Goal: Task Accomplishment & Management: Use online tool/utility

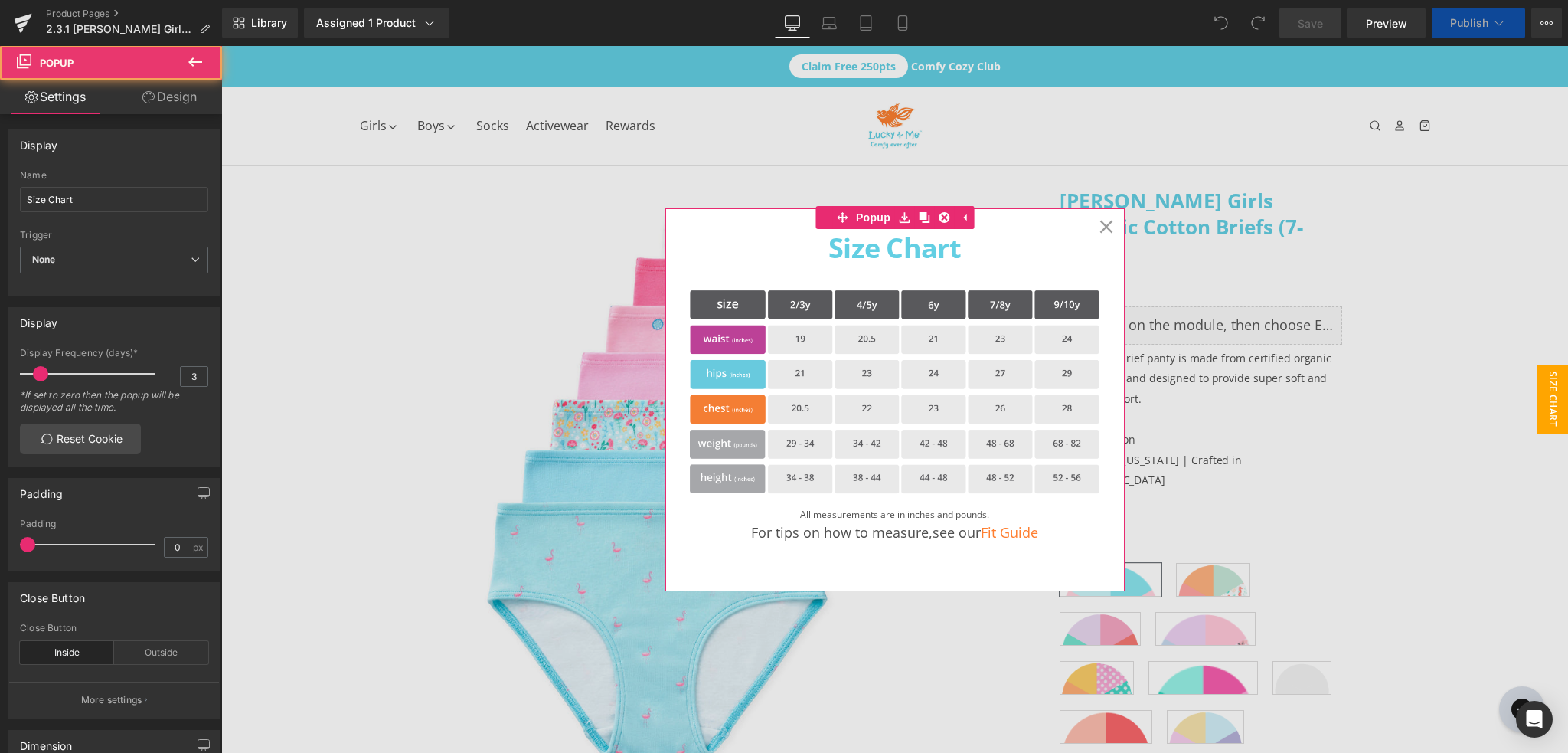
click at [1104, 223] on icon at bounding box center [1106, 226] width 14 height 14
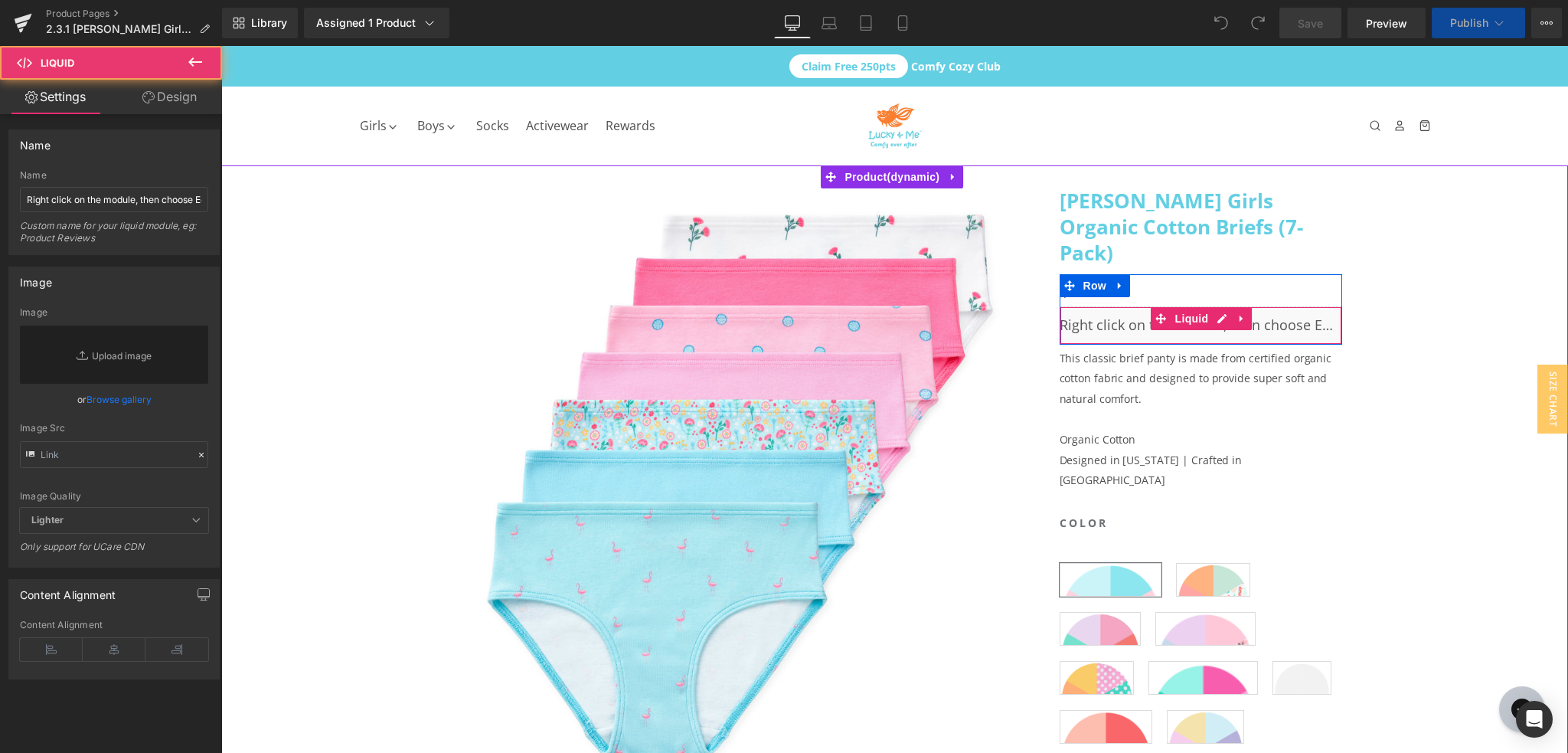
click at [1277, 306] on div "Liquid" at bounding box center [1201, 325] width 283 height 38
click at [1221, 306] on div "Liquid" at bounding box center [1201, 325] width 283 height 38
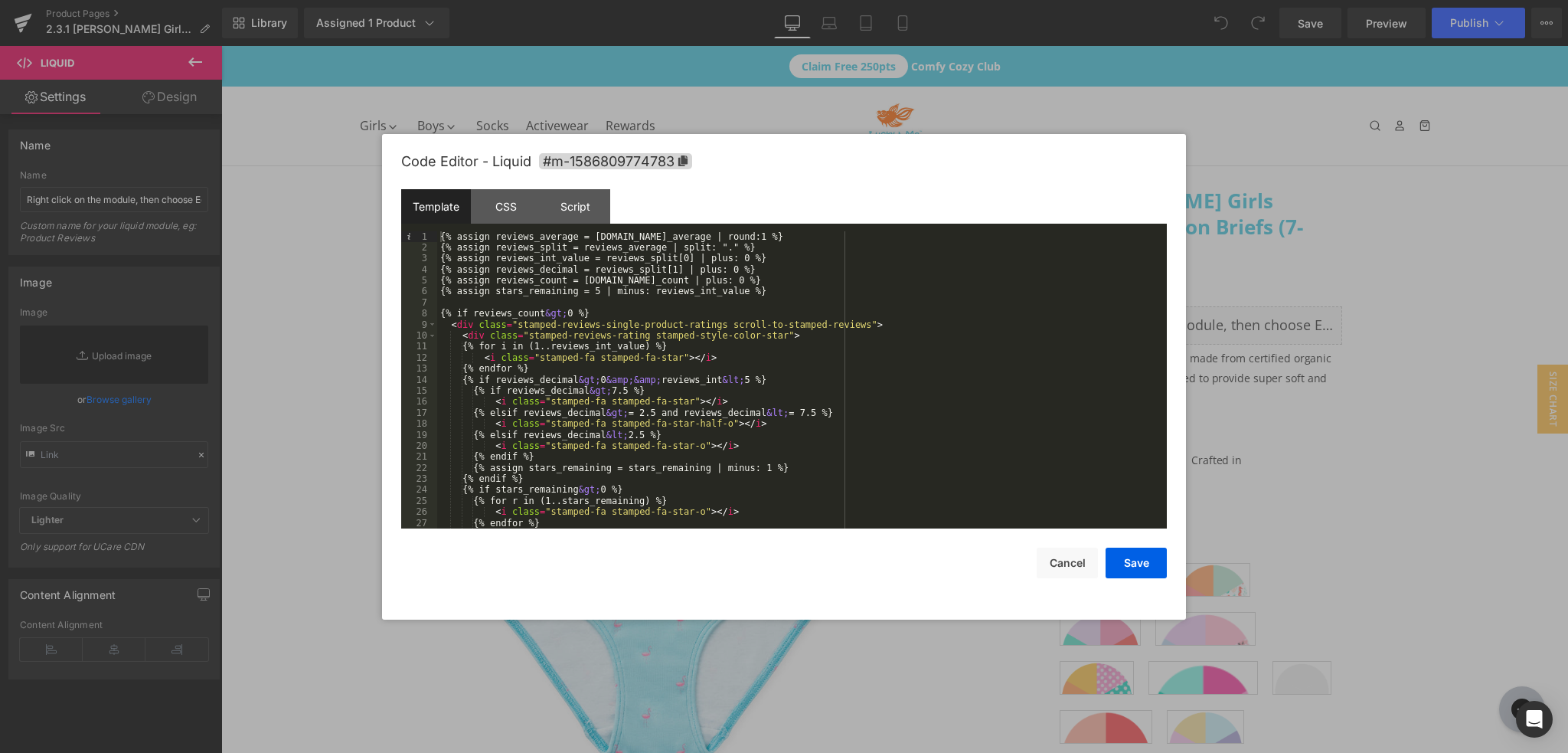
click at [726, 362] on div "{% assign reviews_average = [DOMAIN_NAME]_average | round:1 %} {% assign review…" at bounding box center [799, 391] width 724 height 320
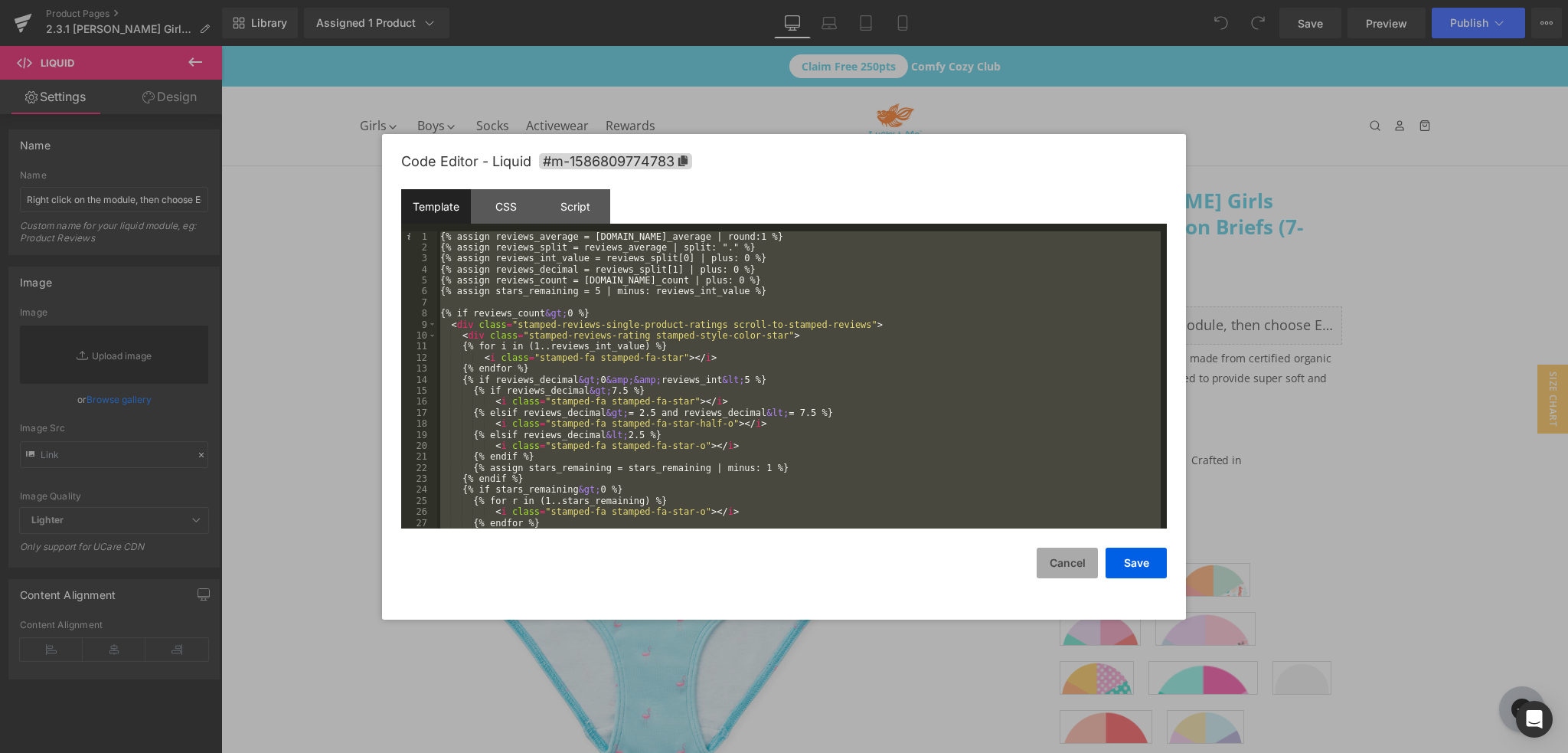
click at [1063, 565] on button "Cancel" at bounding box center [1067, 563] width 61 height 30
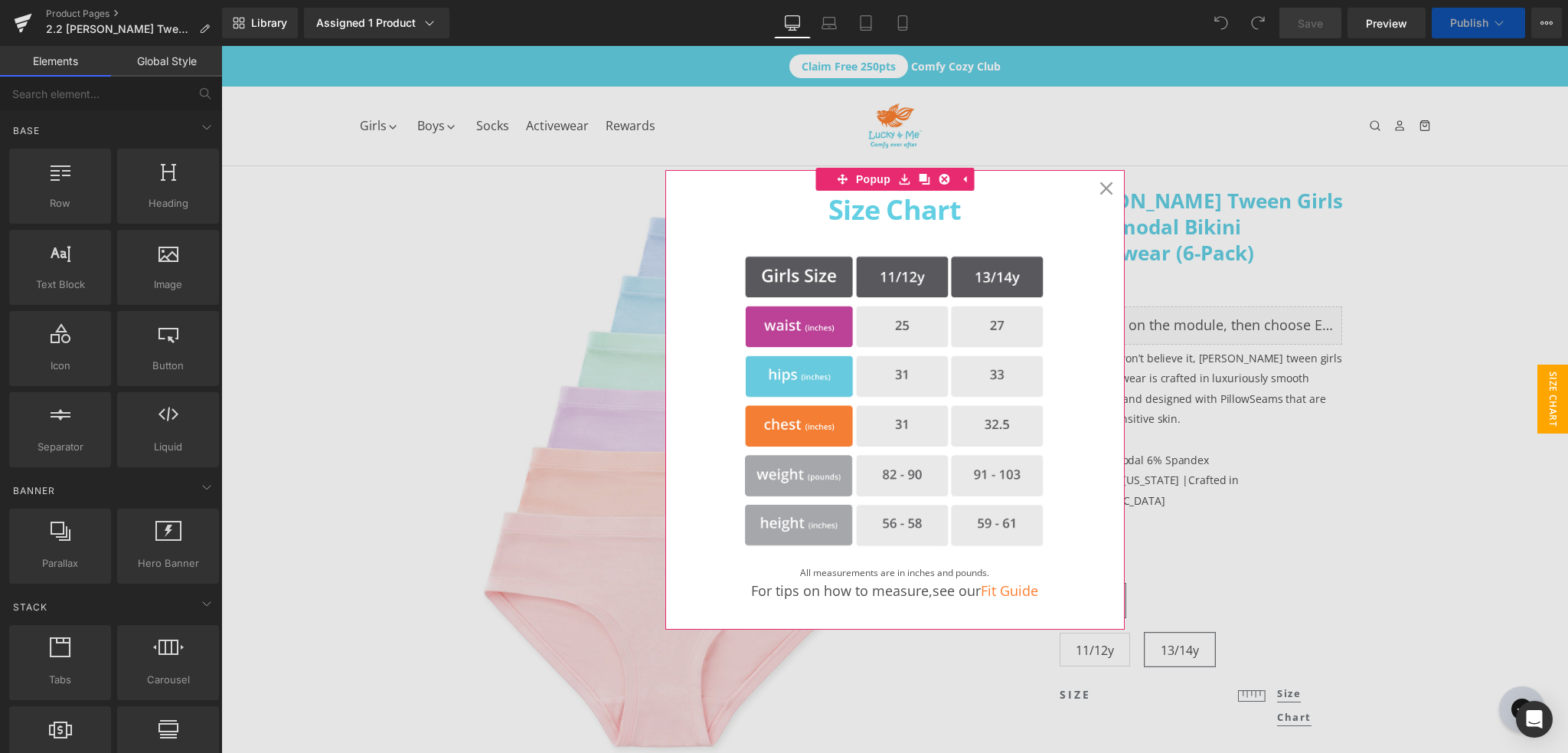
click at [1104, 186] on icon at bounding box center [1106, 188] width 13 height 13
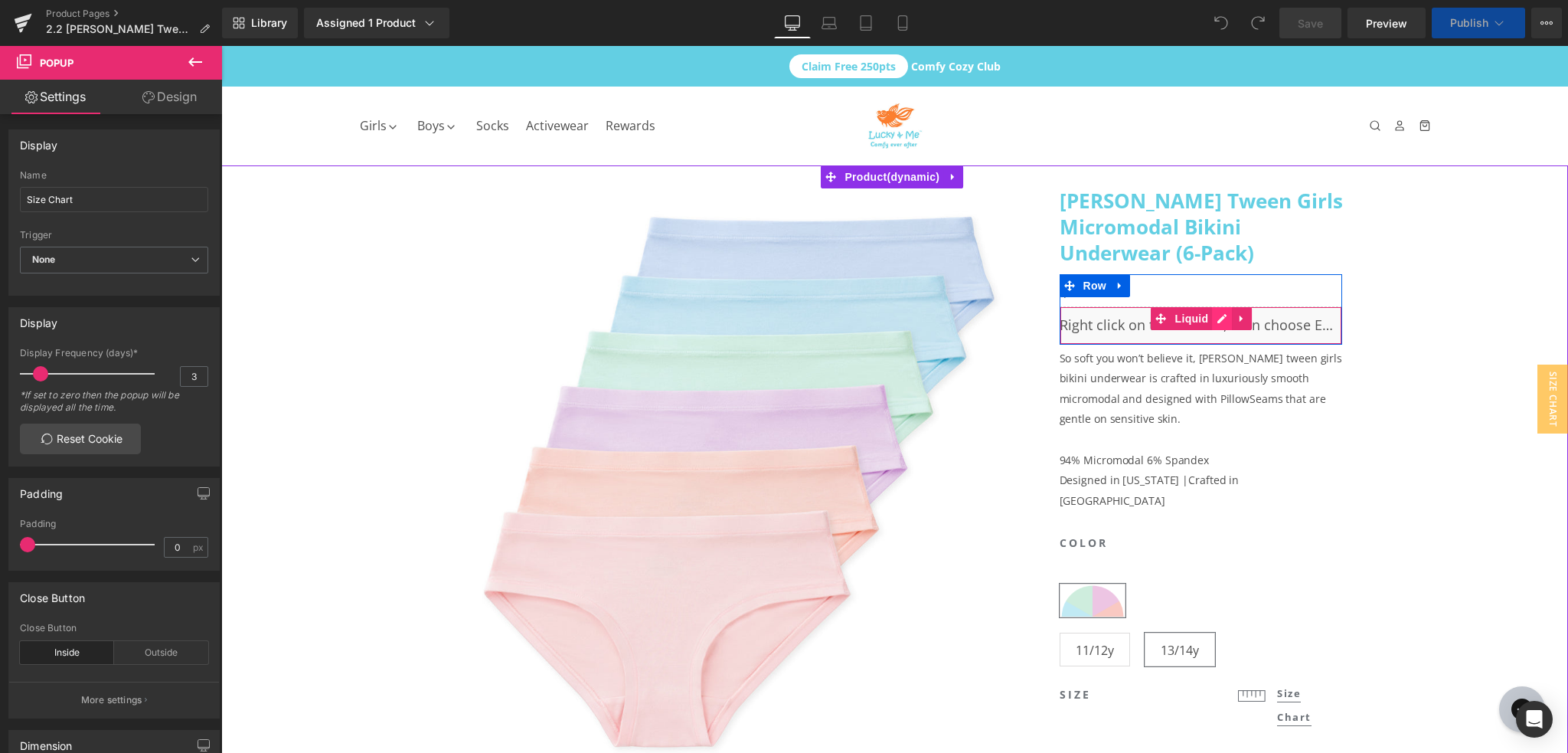
click at [1223, 318] on div "Liquid" at bounding box center [1201, 325] width 283 height 38
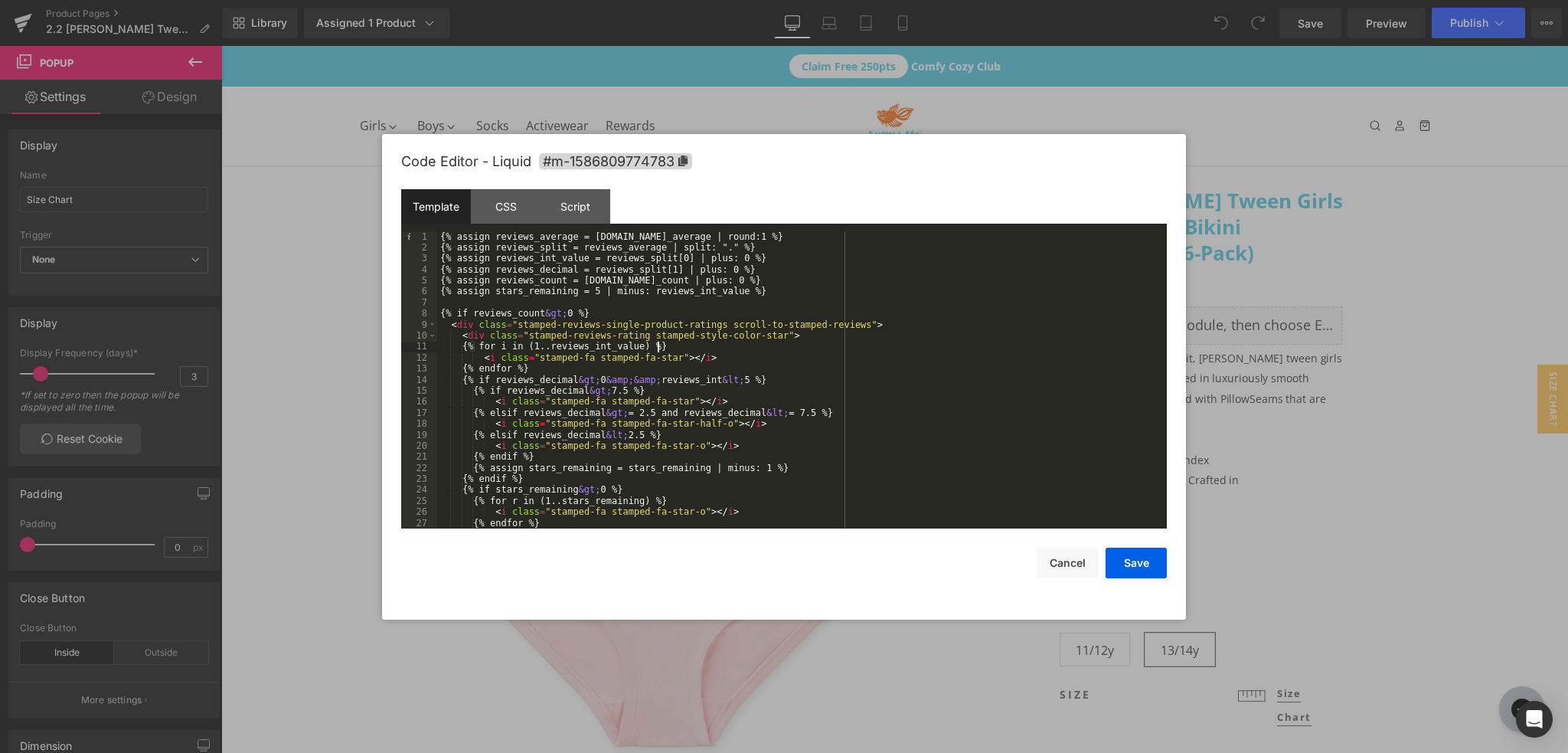
click at [741, 349] on div "{% assign reviews_average = [DOMAIN_NAME]_average | round:1 %} {% assign review…" at bounding box center [799, 391] width 724 height 320
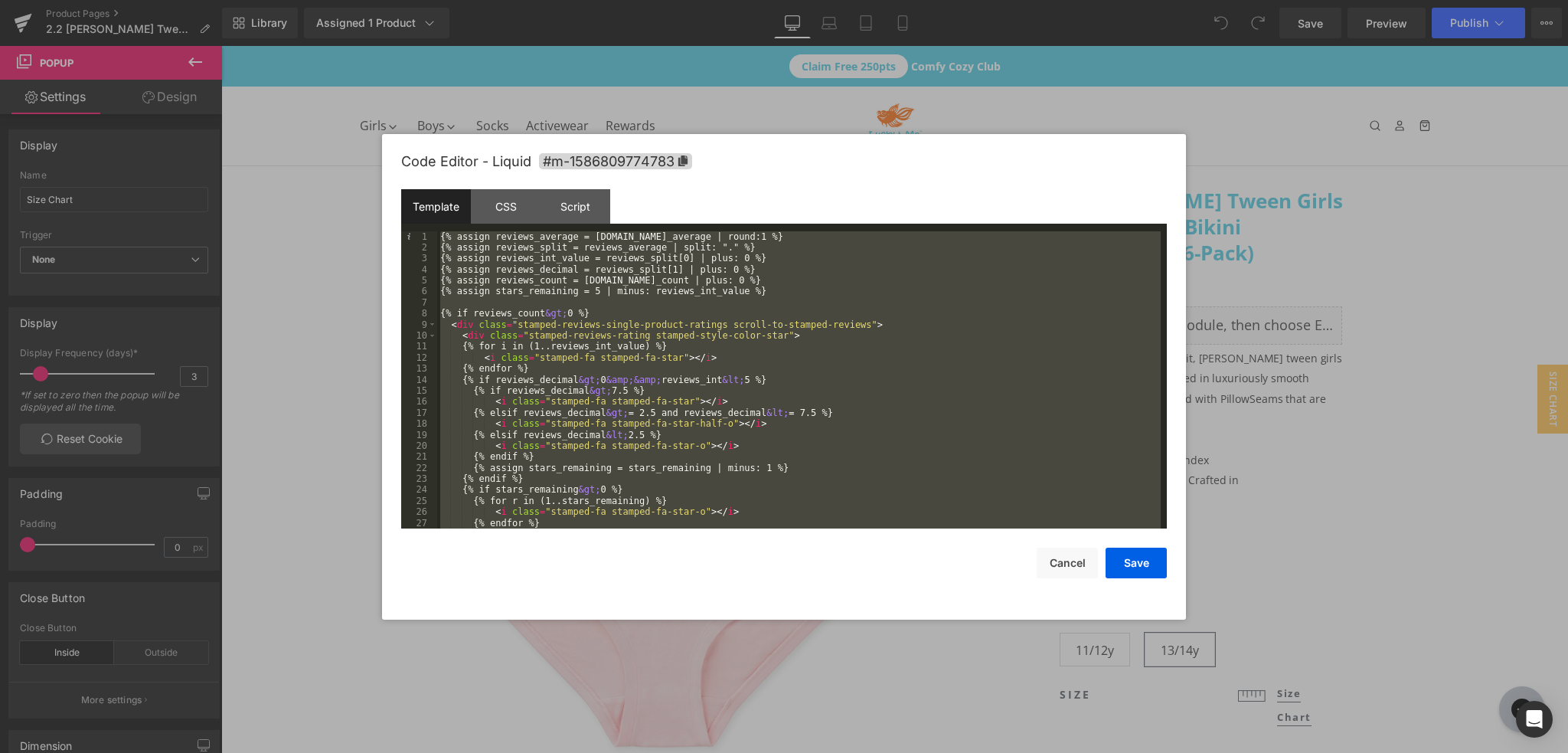
click at [732, 374] on div "{% assign reviews_average = [DOMAIN_NAME]_average | round:1 %} {% assign review…" at bounding box center [799, 379] width 724 height 298
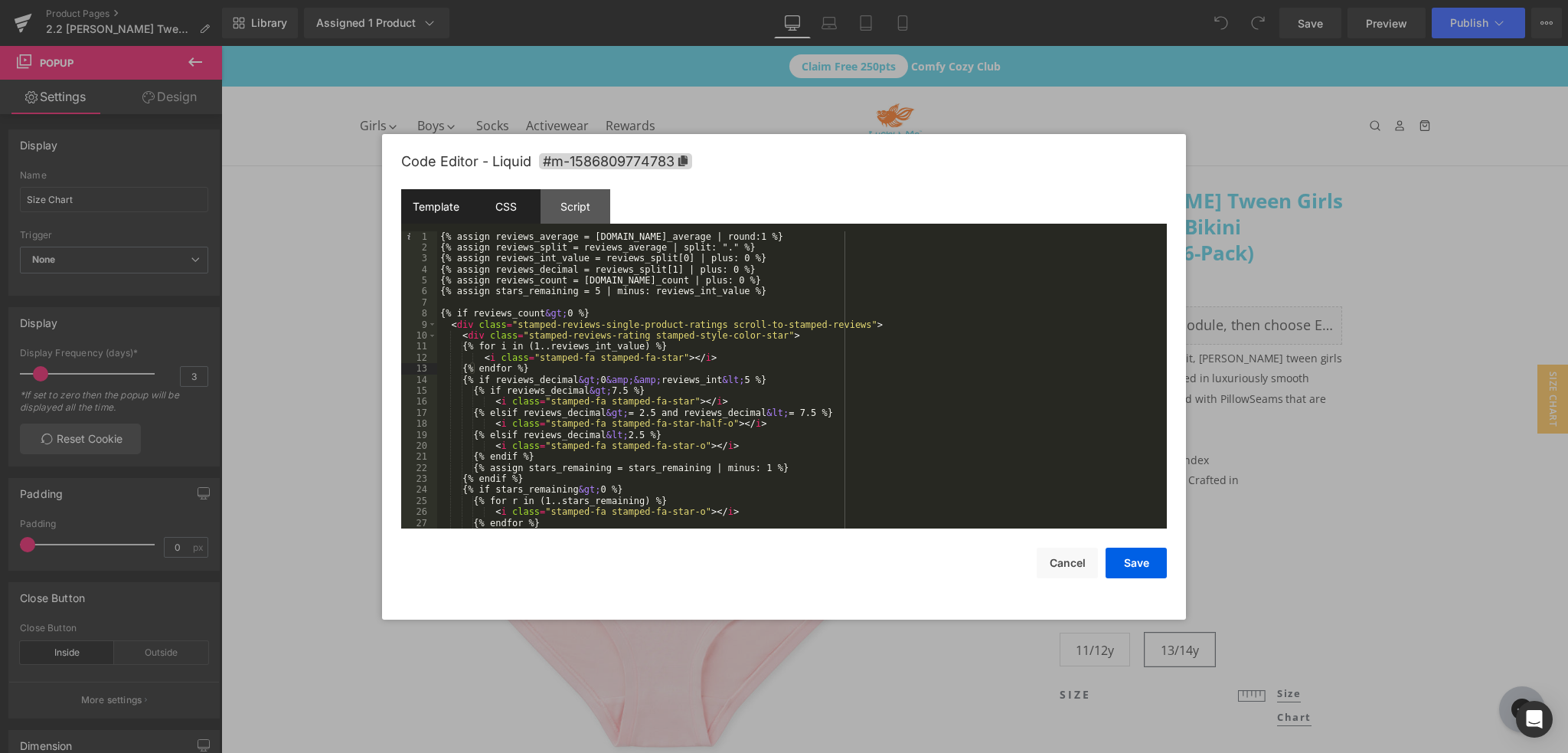
click at [499, 205] on div "CSS" at bounding box center [506, 206] width 69 height 34
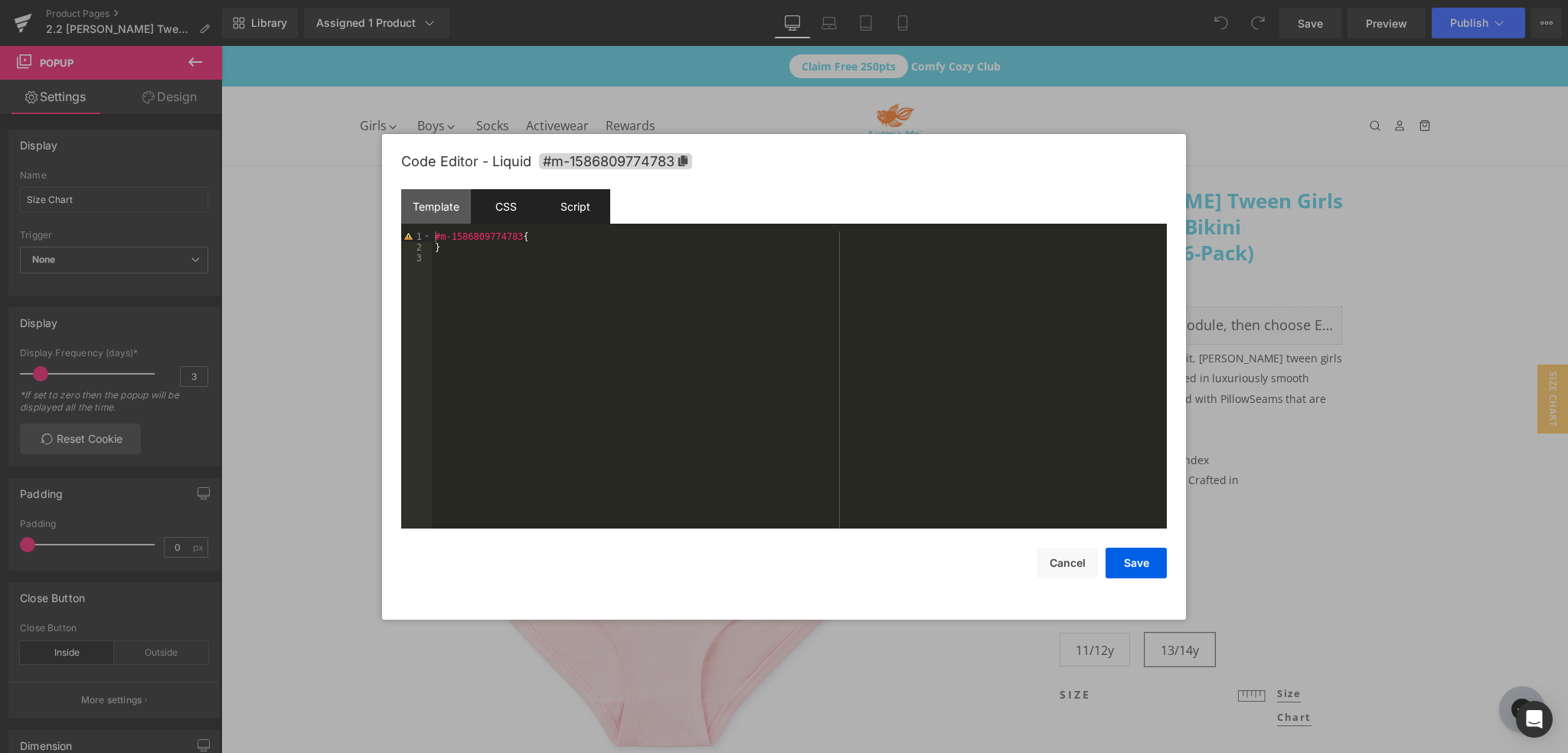
click at [566, 204] on div "Script" at bounding box center [575, 206] width 69 height 34
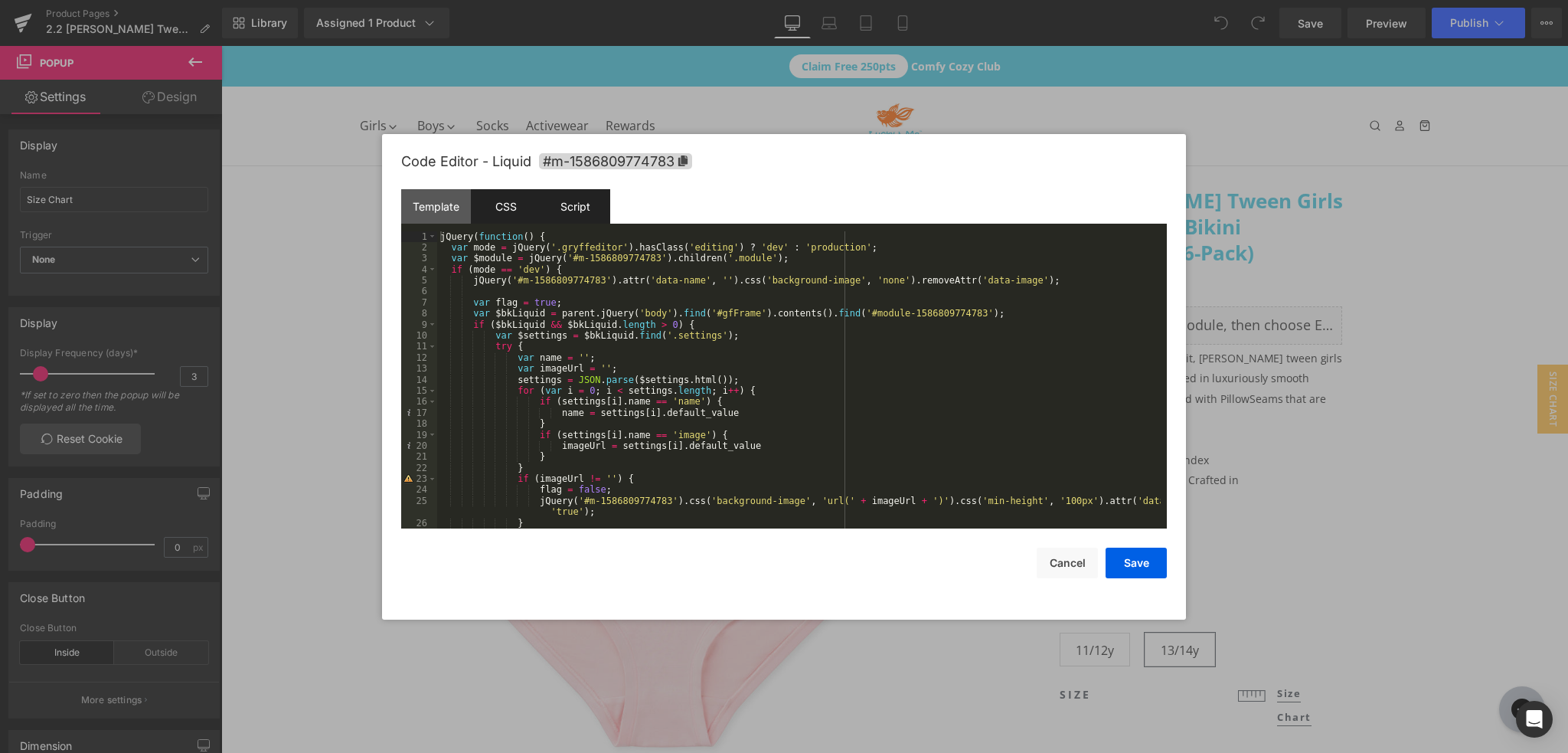
click at [512, 202] on div "CSS" at bounding box center [506, 206] width 69 height 34
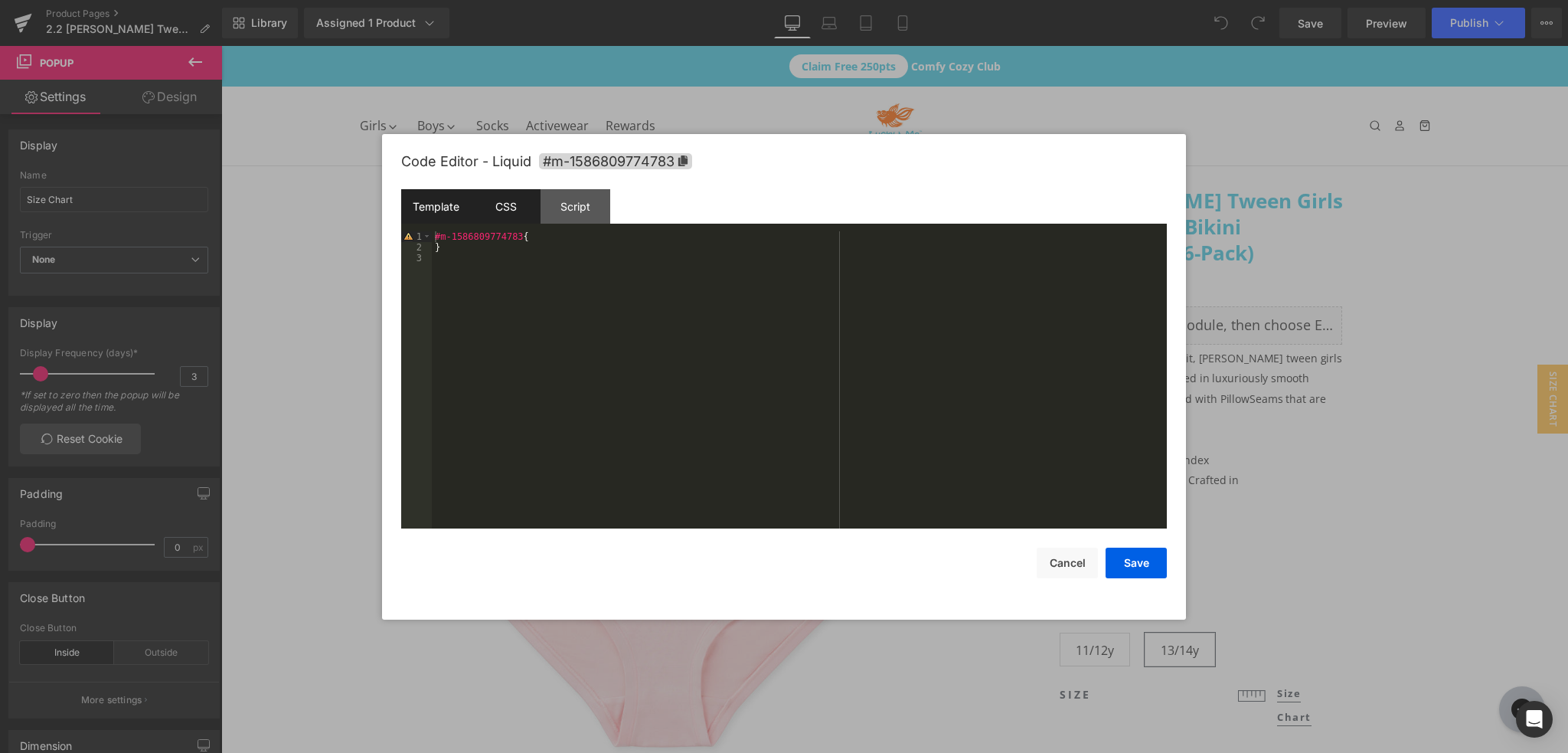
click at [435, 207] on div "Template" at bounding box center [435, 206] width 69 height 34
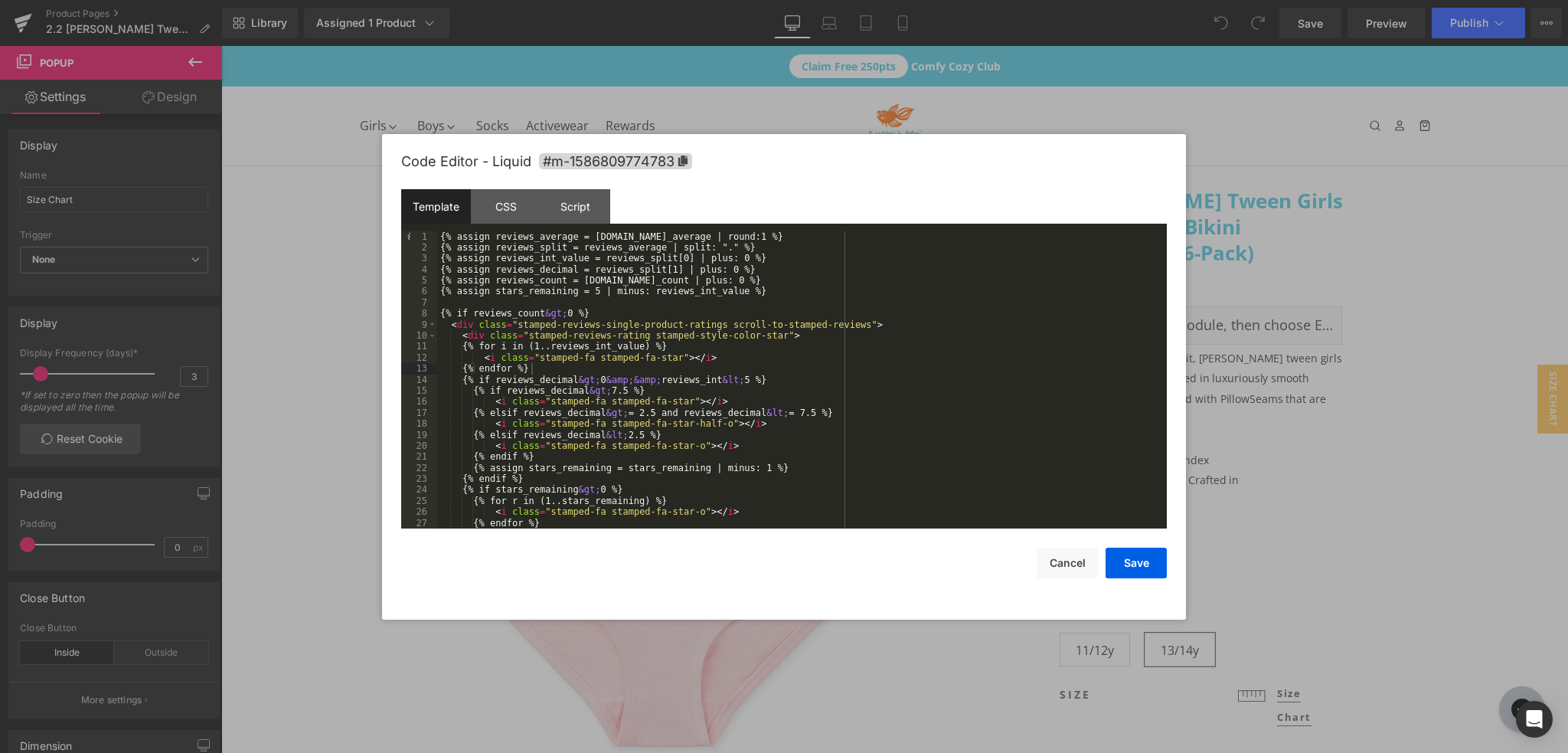
click at [1492, 233] on div at bounding box center [784, 376] width 1568 height 753
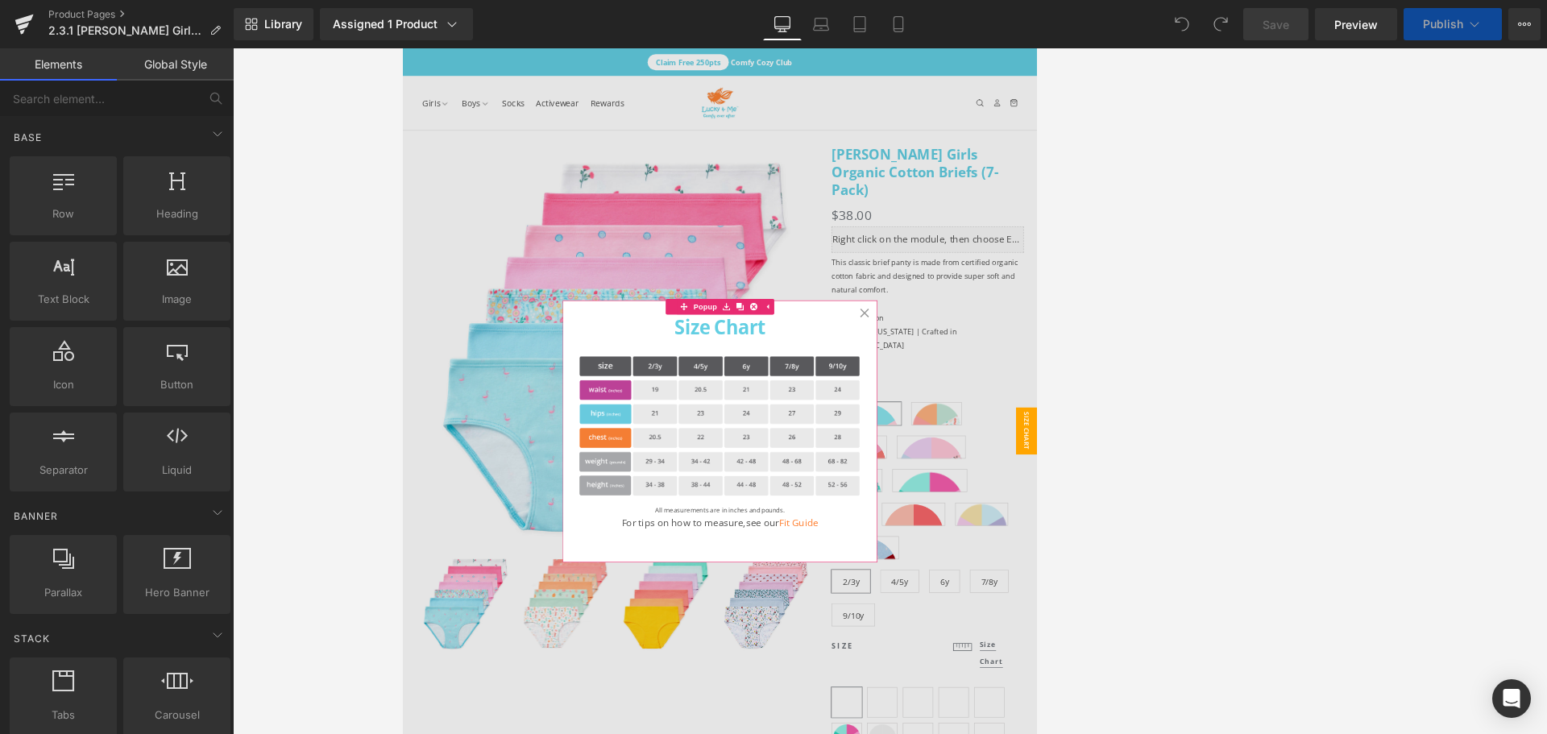
click at [1111, 452] on icon at bounding box center [1113, 456] width 14 height 14
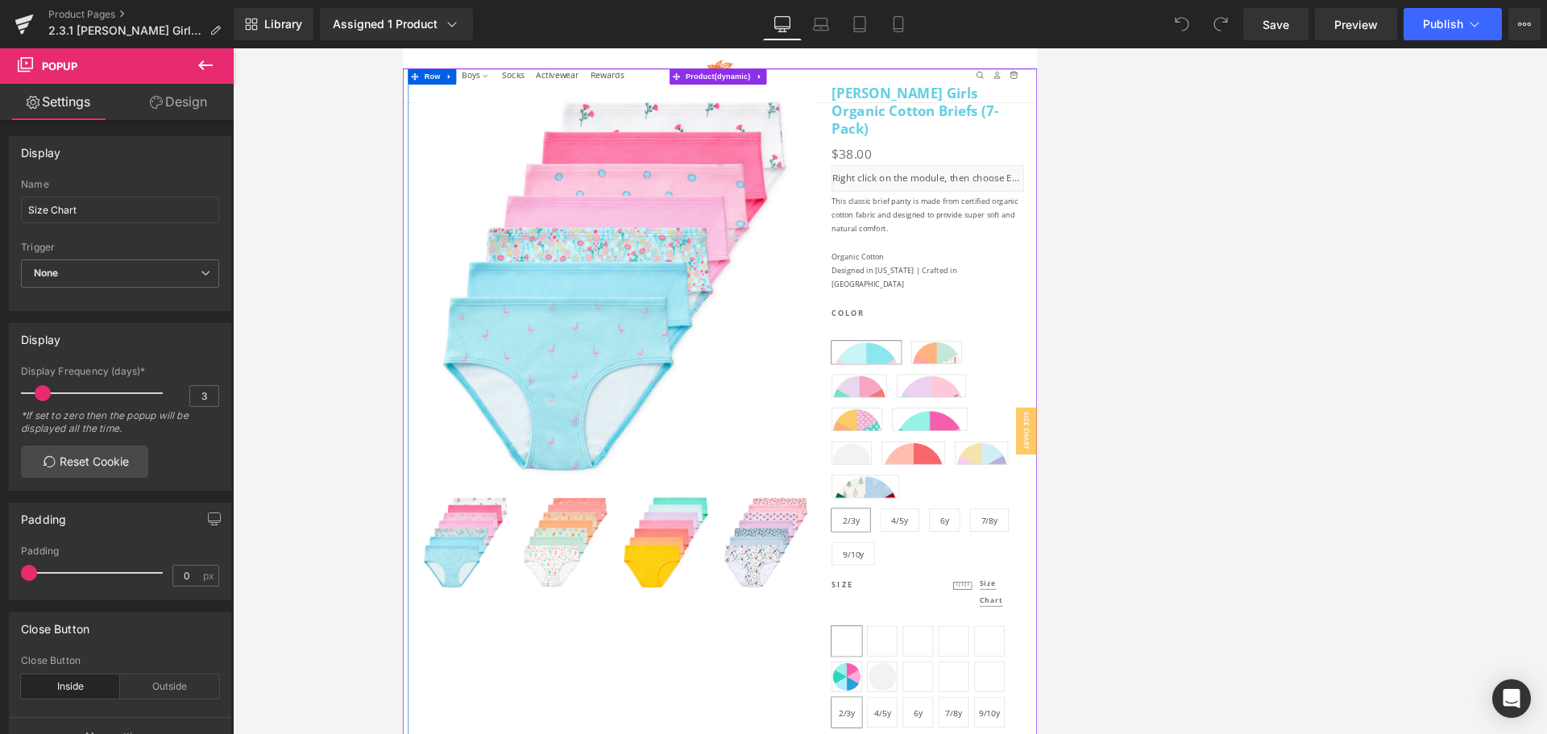
scroll to position [81, 0]
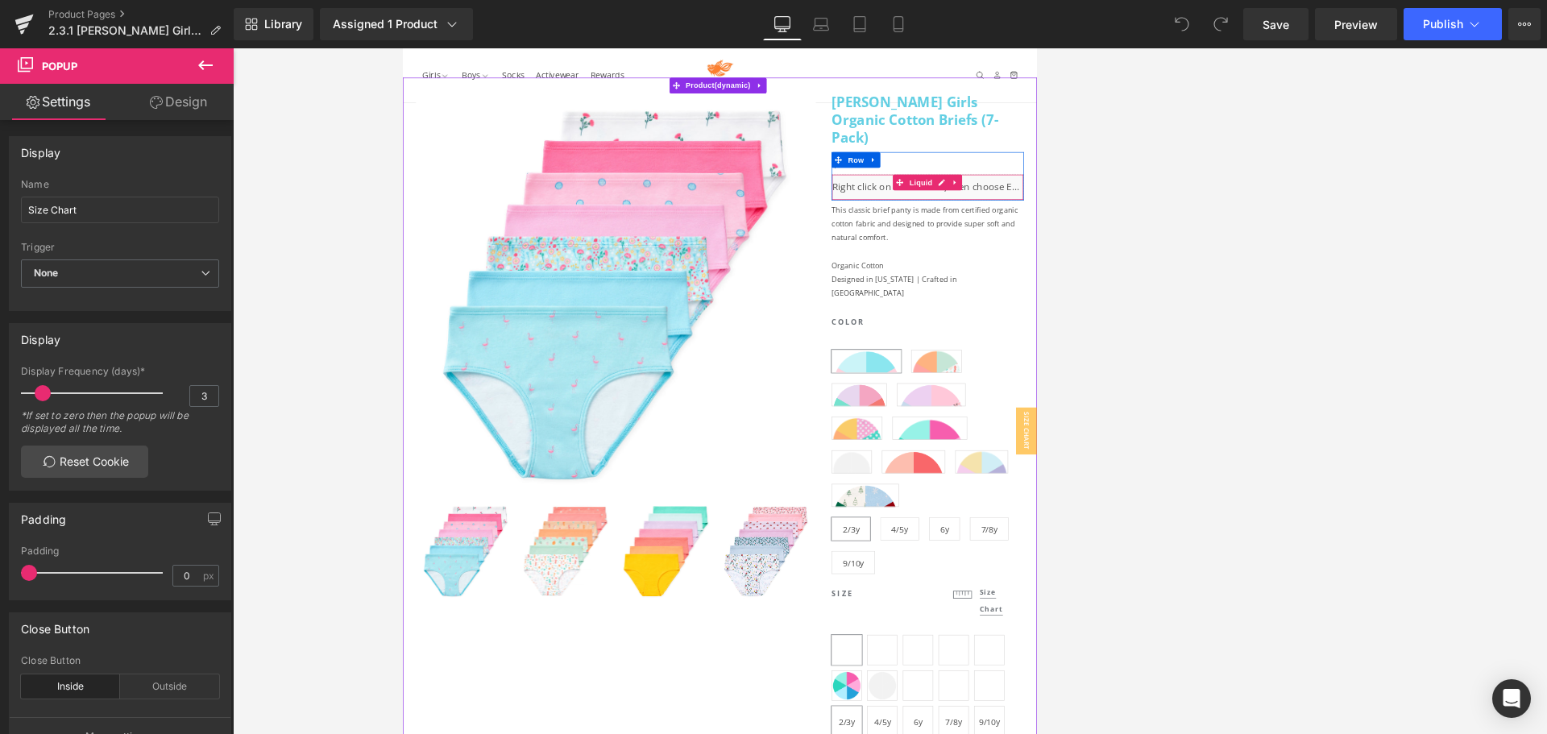
click at [1275, 242] on div "Liquid" at bounding box center [1209, 262] width 296 height 40
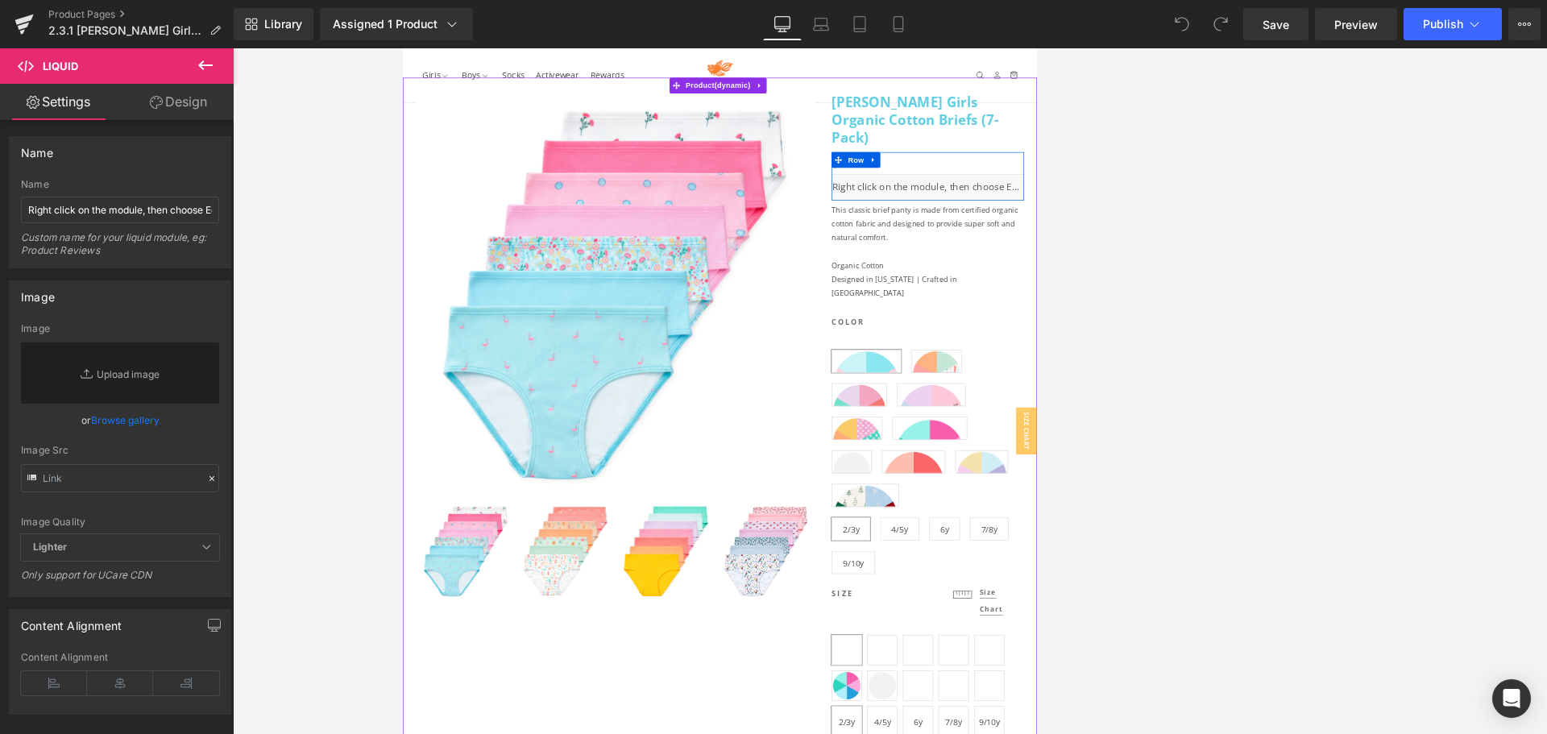
click at [1225, 242] on div "Liquid" at bounding box center [1209, 262] width 296 height 40
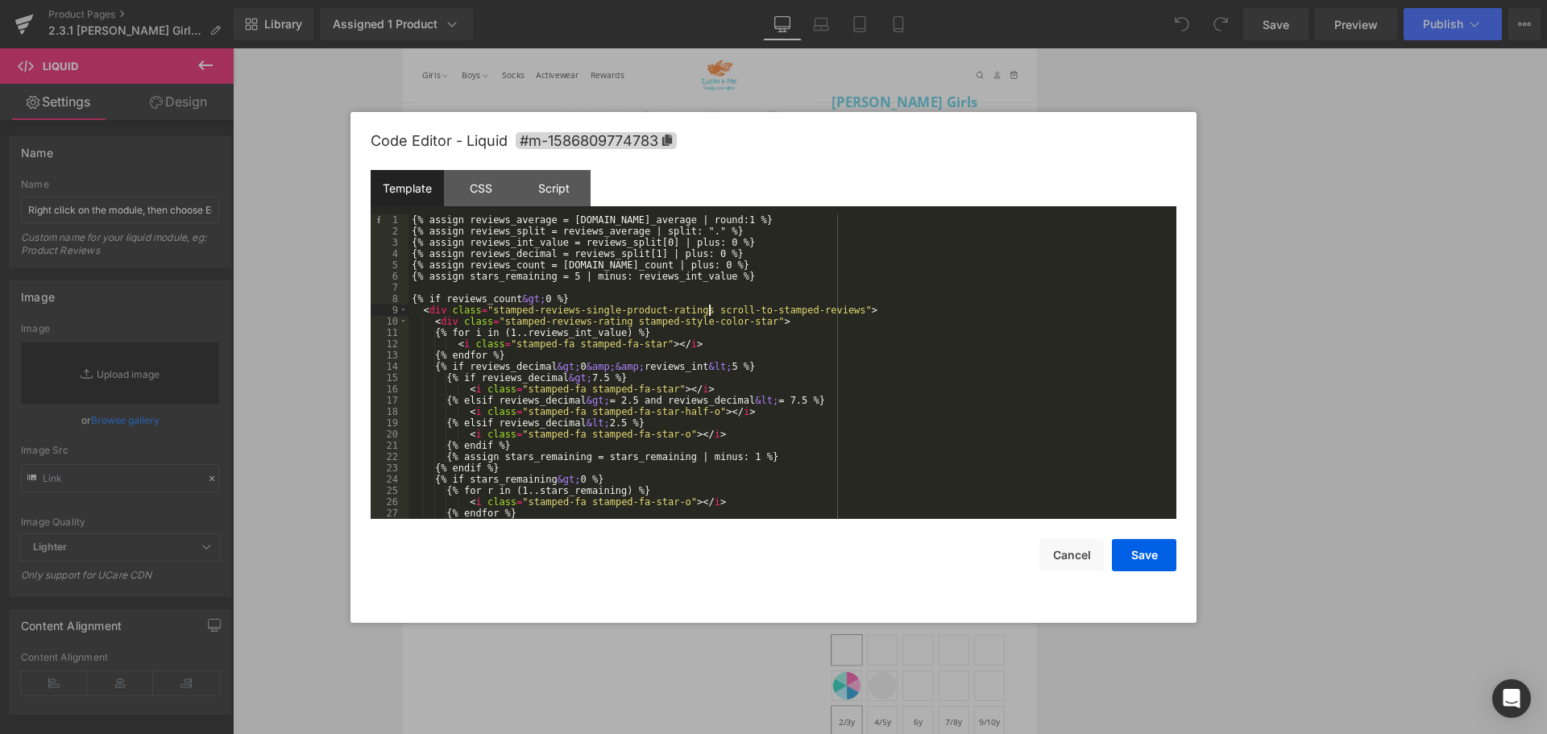
click at [708, 310] on div "{% assign reviews_average = [DOMAIN_NAME]_average | round:1 %} {% assign review…" at bounding box center [790, 377] width 762 height 327
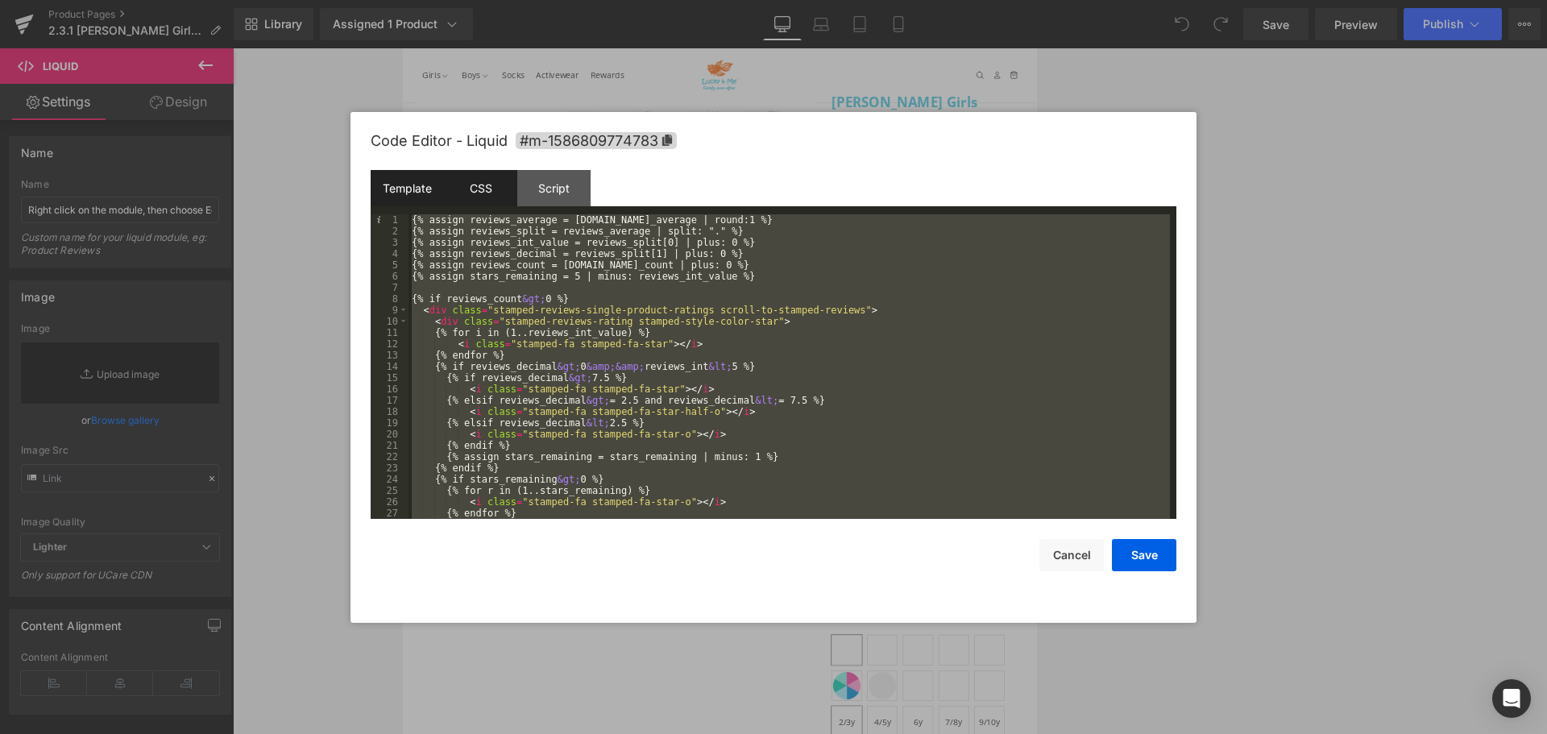
click at [481, 188] on div "CSS" at bounding box center [480, 188] width 73 height 36
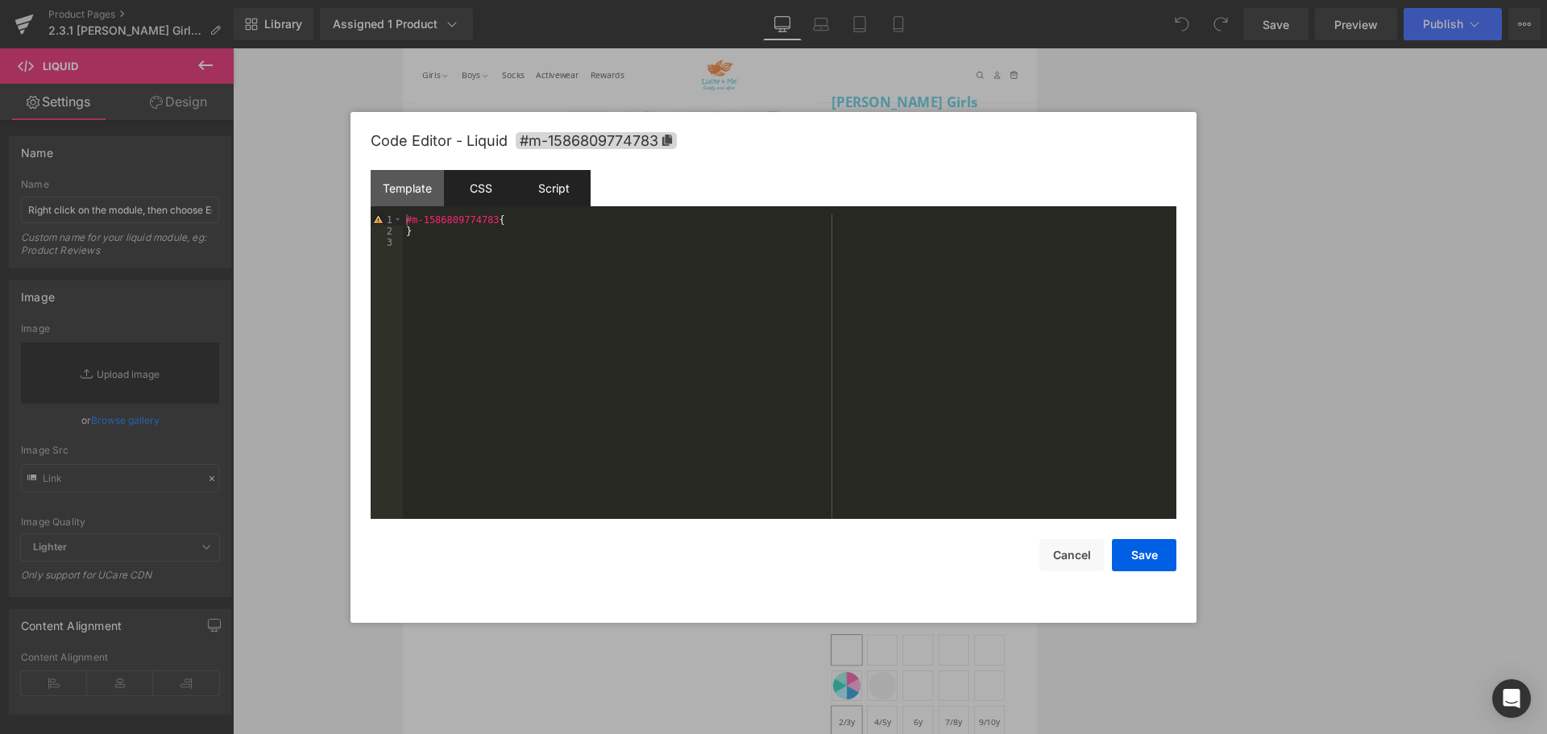
click at [563, 189] on div "Script" at bounding box center [553, 188] width 73 height 36
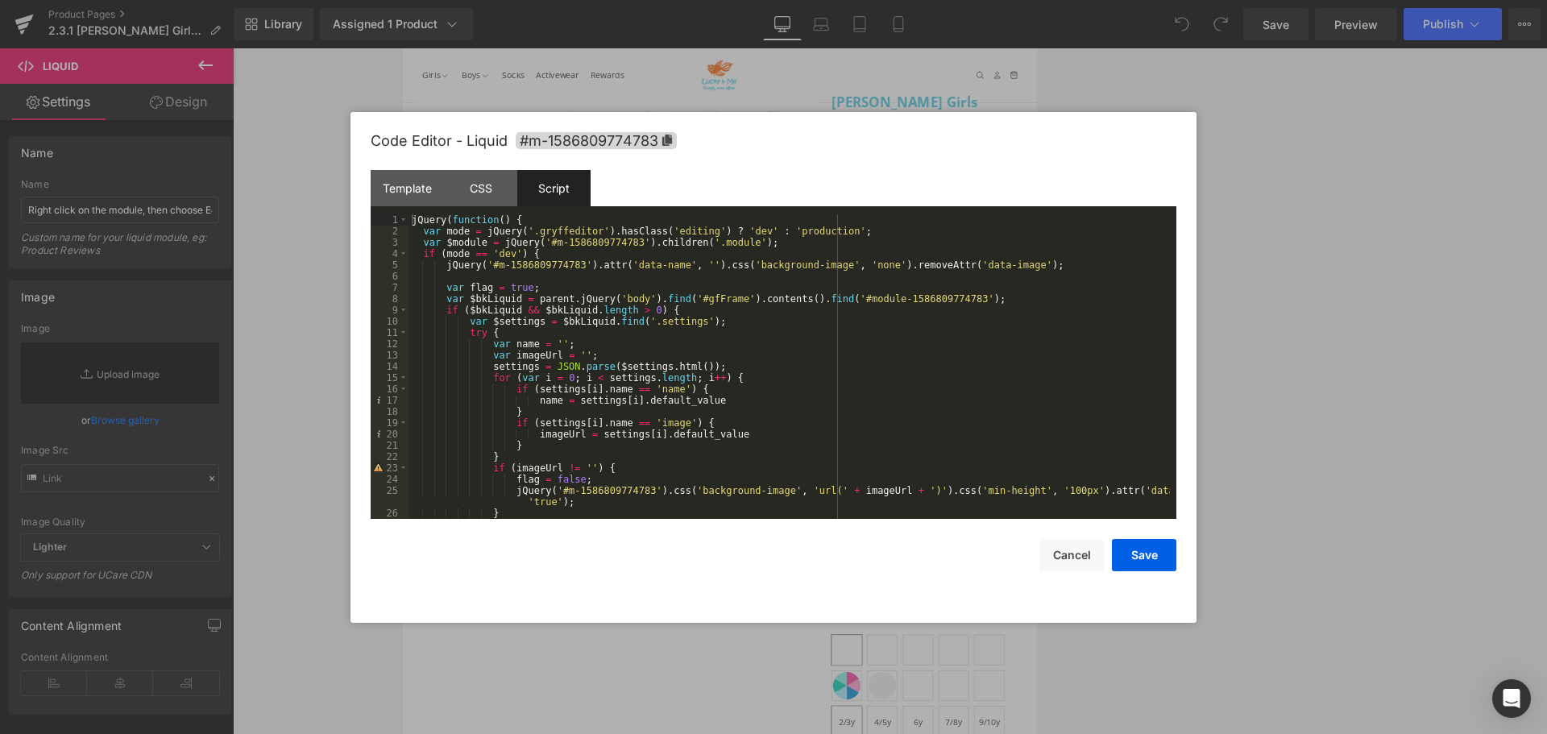
click at [639, 303] on div "jQuery ( function ( ) { var mode = jQuery ( '.gryffeditor' ) . hasClass ( 'edit…" at bounding box center [790, 377] width 762 height 327
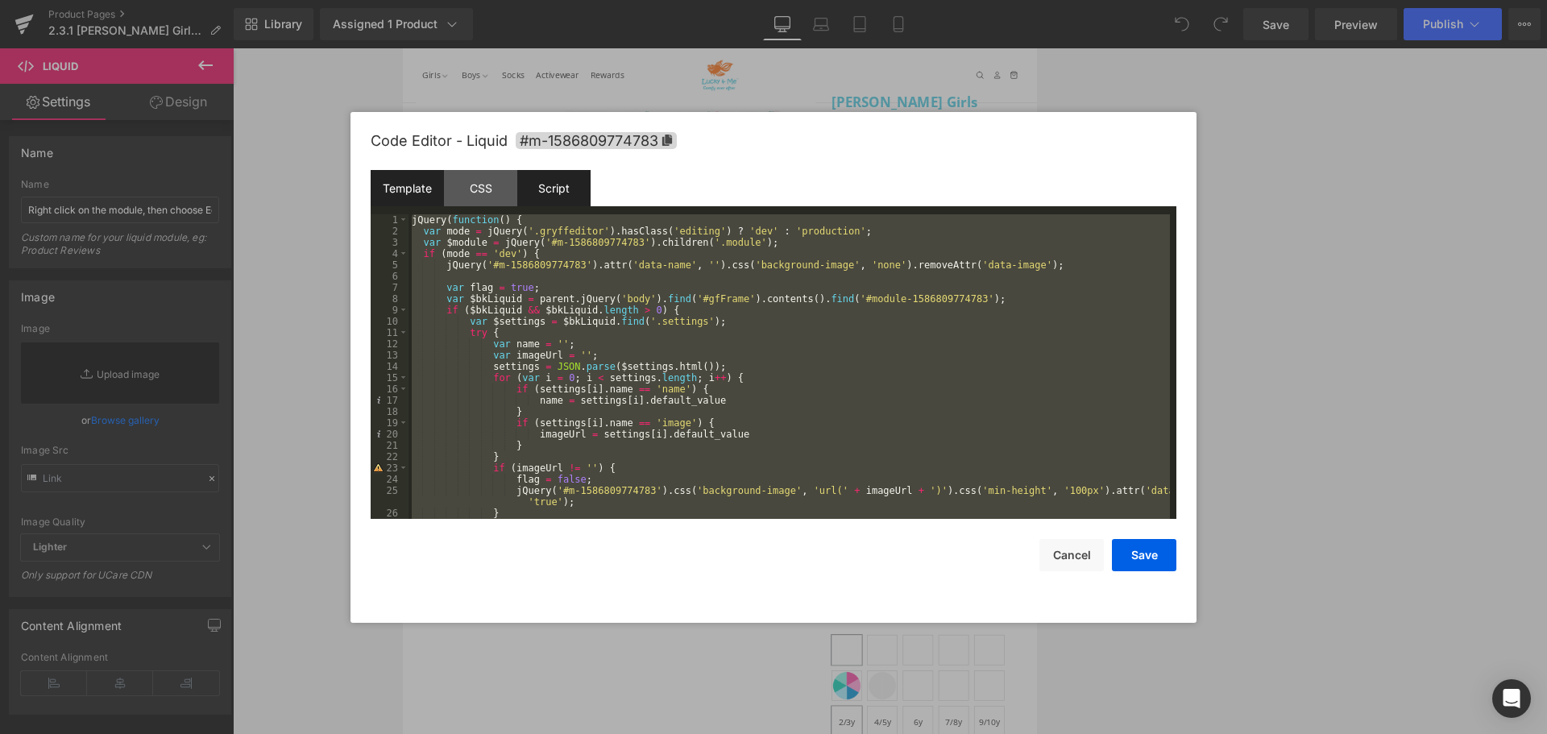
click at [408, 193] on div "Template" at bounding box center [407, 188] width 73 height 36
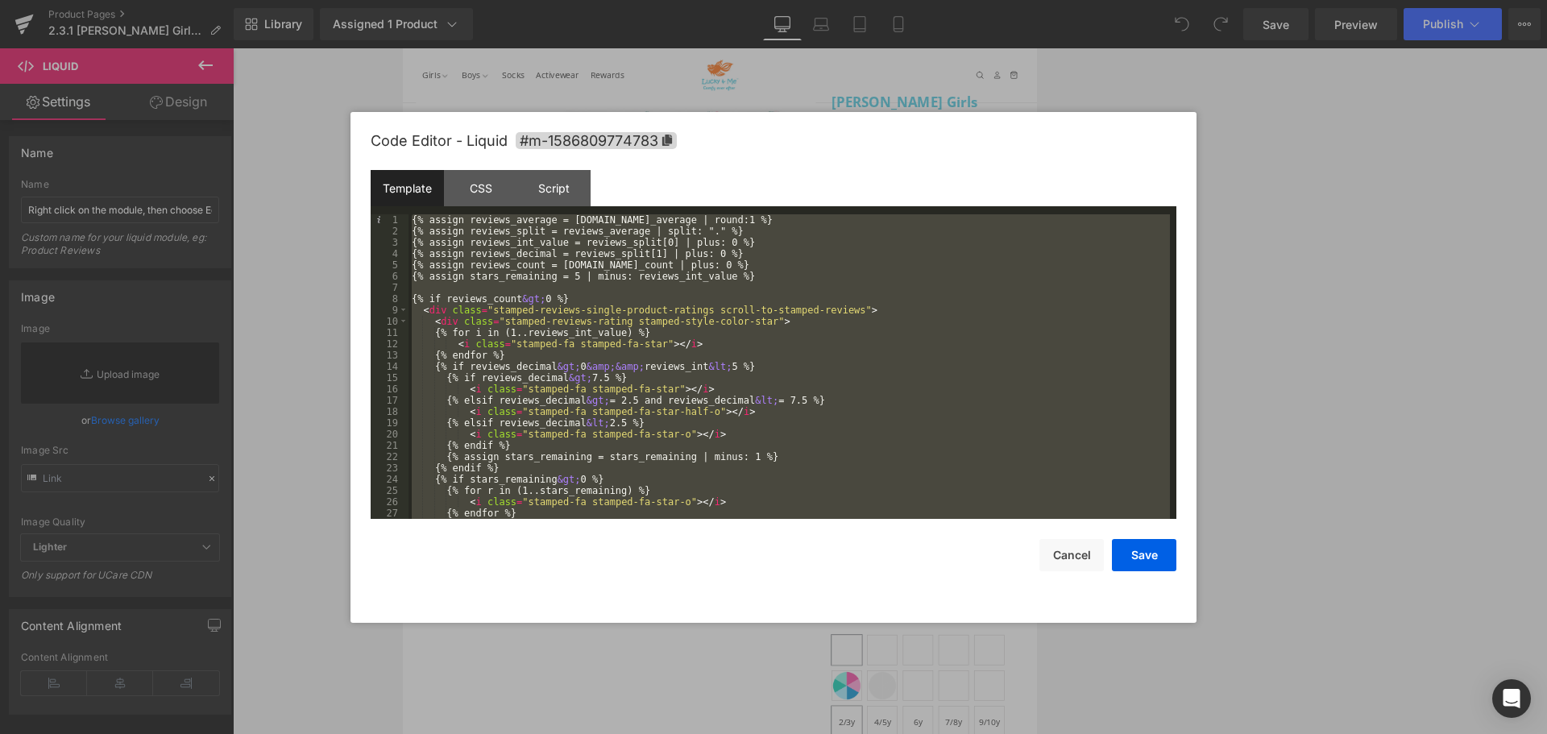
click at [649, 326] on div "{% assign reviews_average = [DOMAIN_NAME]_average | round:1 %} {% assign review…" at bounding box center [790, 366] width 762 height 305
click at [556, 195] on div "Script" at bounding box center [553, 188] width 73 height 36
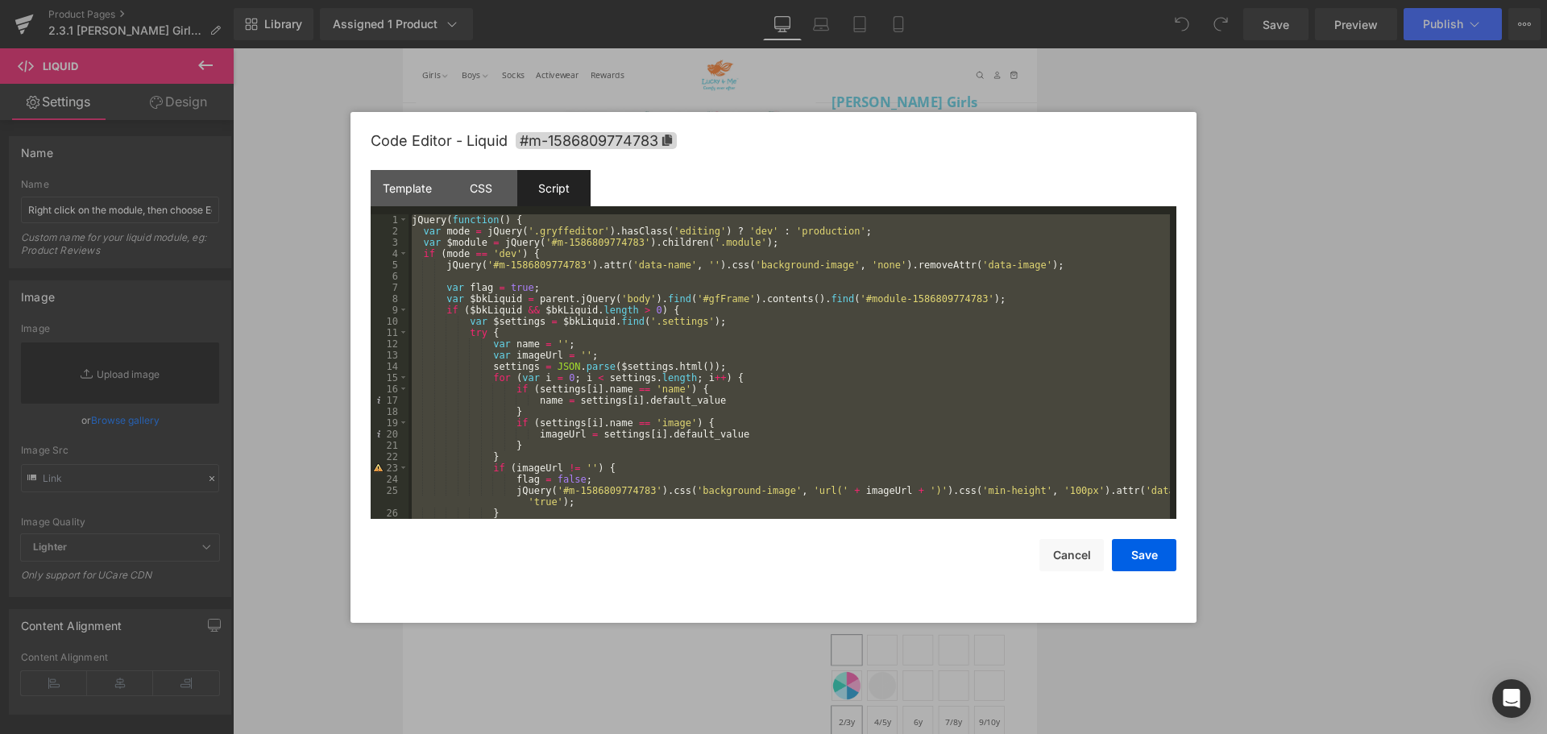
click at [574, 281] on div "jQuery ( function ( ) { var mode = jQuery ( '.gryffeditor' ) . hasClass ( 'edit…" at bounding box center [790, 366] width 762 height 305
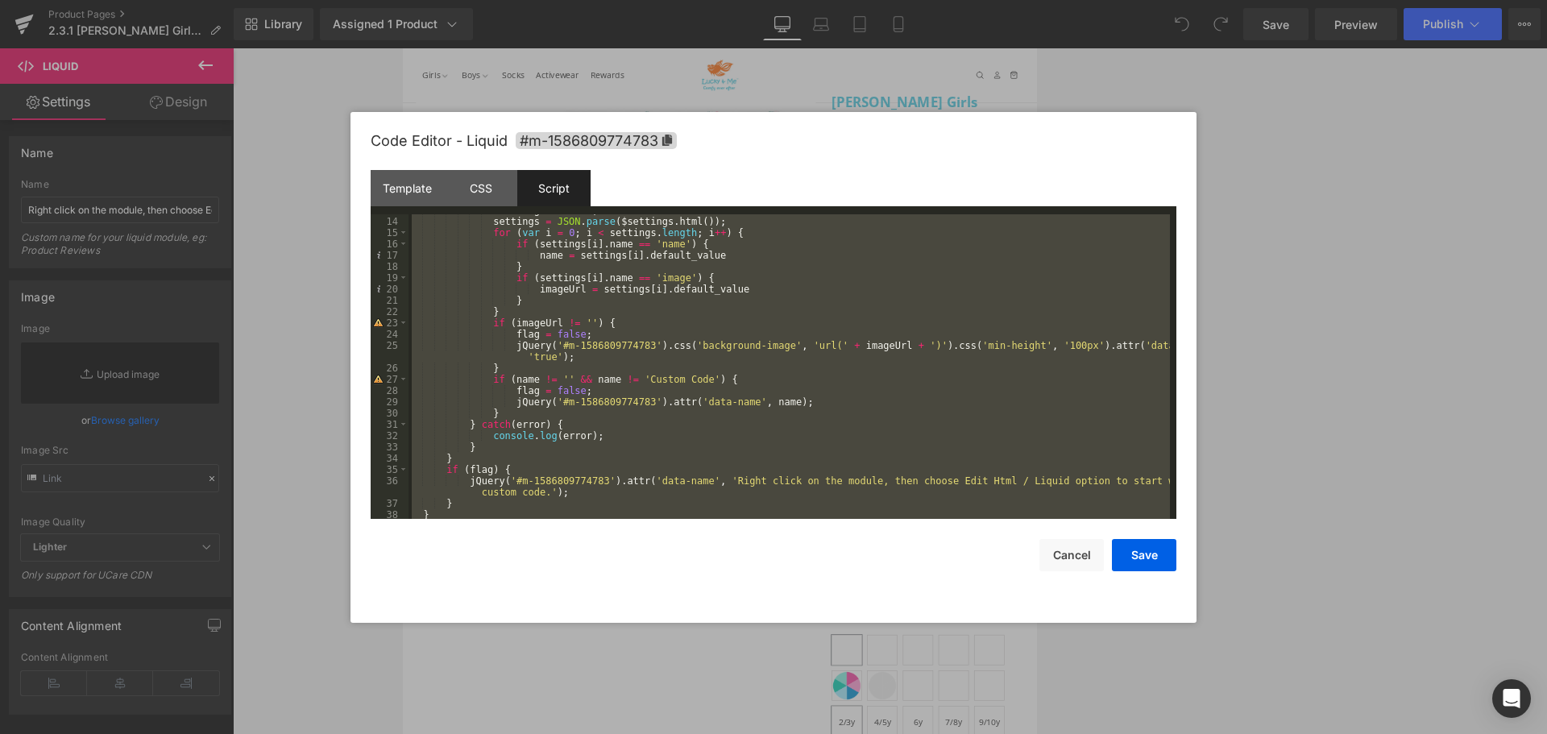
scroll to position [145, 0]
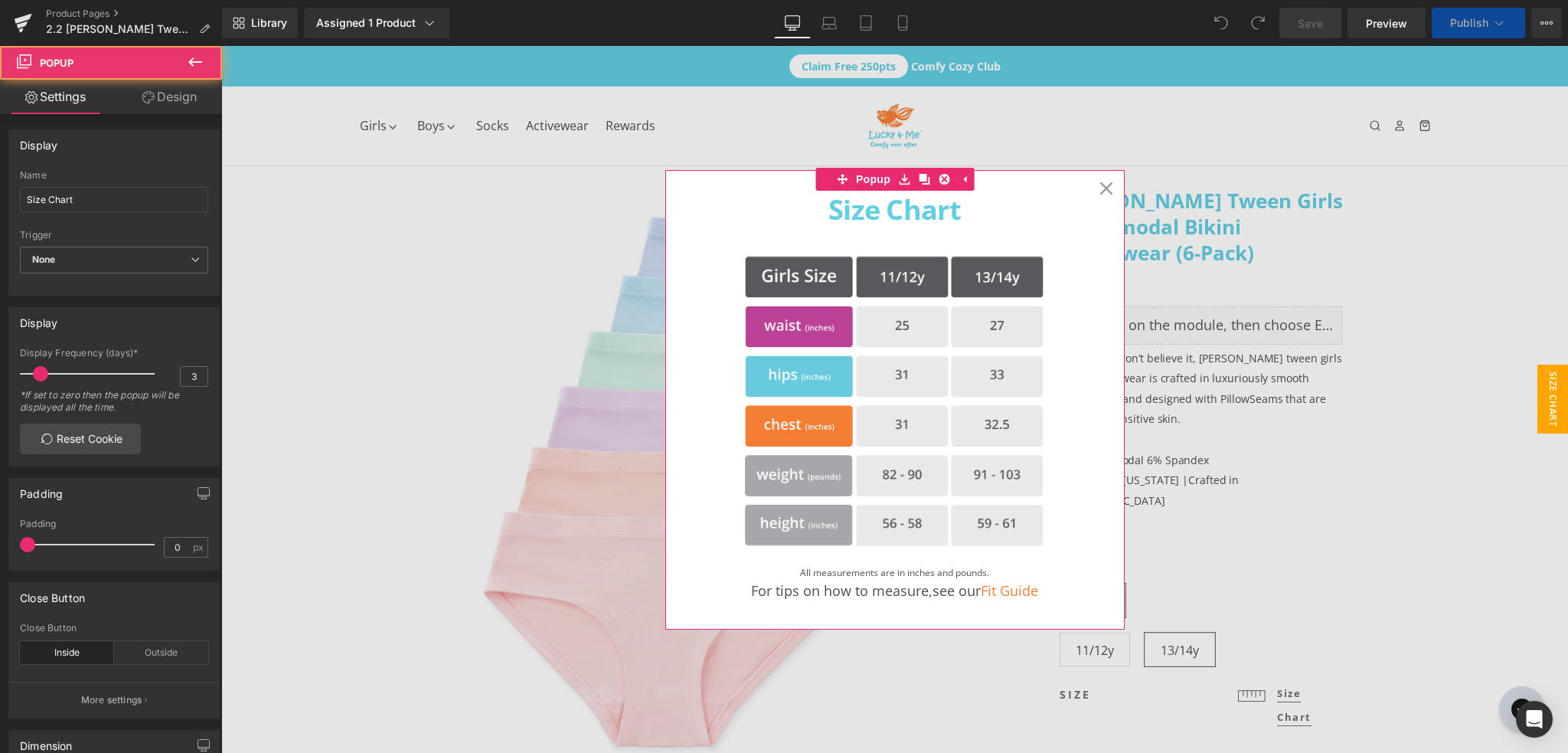
click at [1105, 187] on icon at bounding box center [1106, 188] width 13 height 13
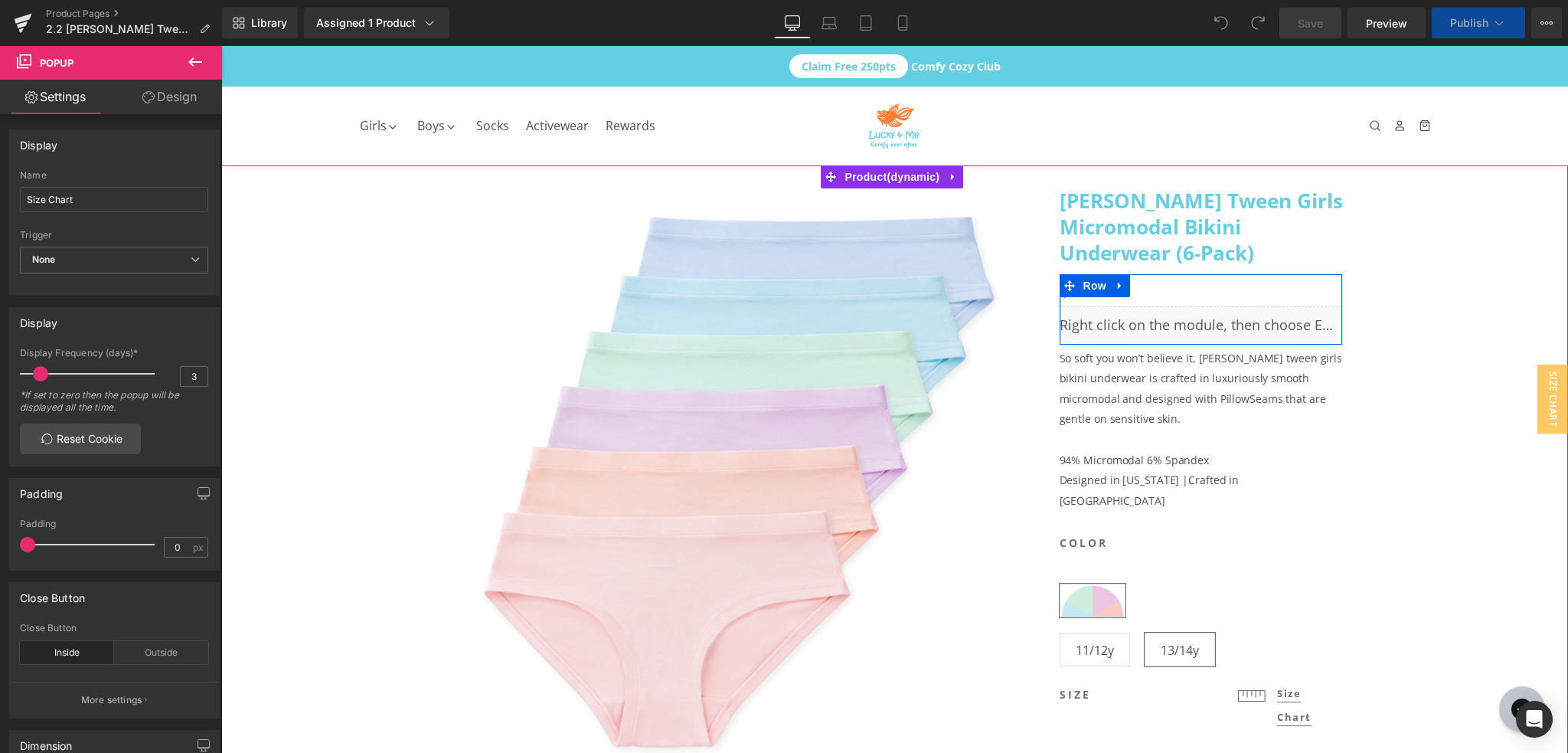
click at [1217, 319] on div "Liquid" at bounding box center [1201, 325] width 283 height 38
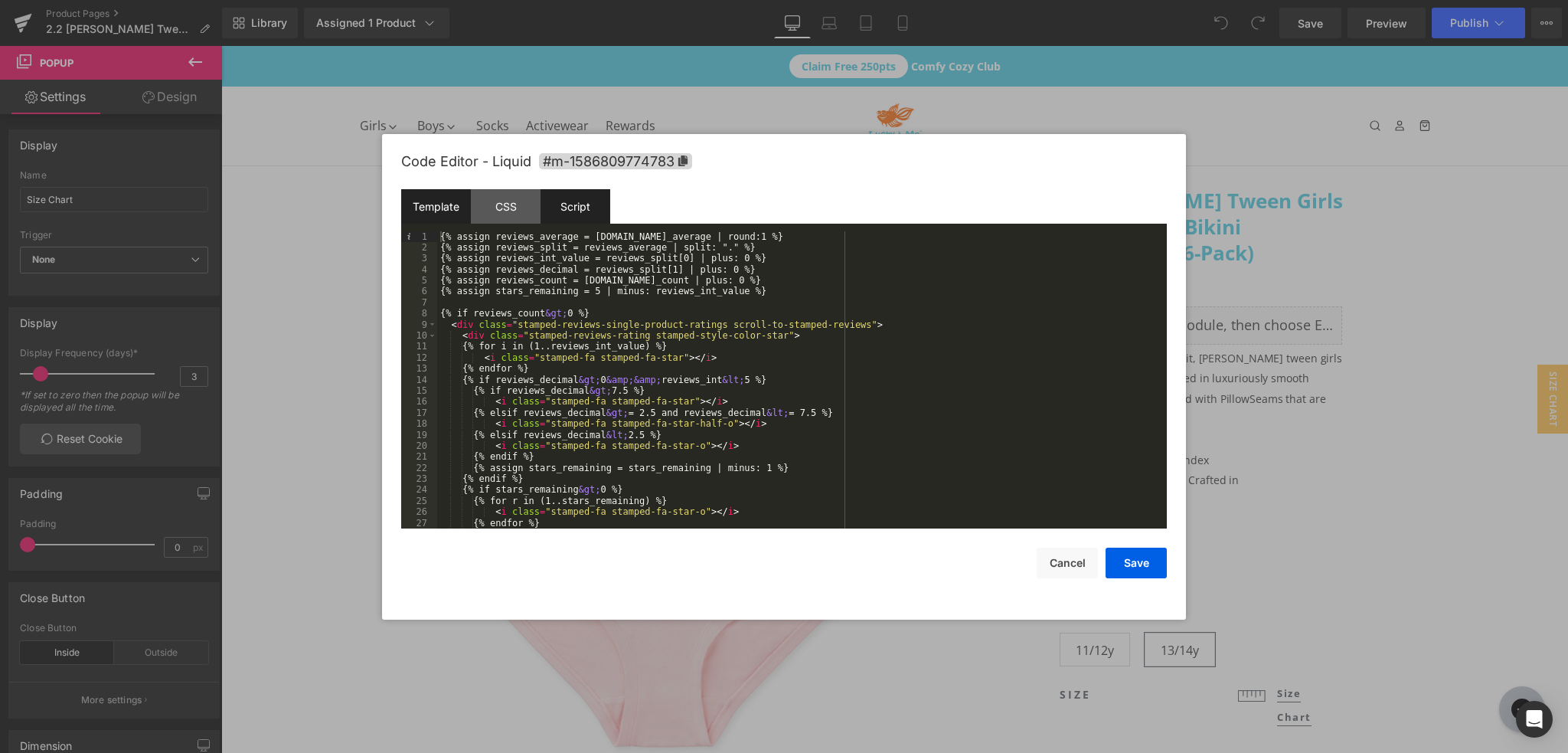
click at [585, 203] on div "Script" at bounding box center [575, 206] width 69 height 34
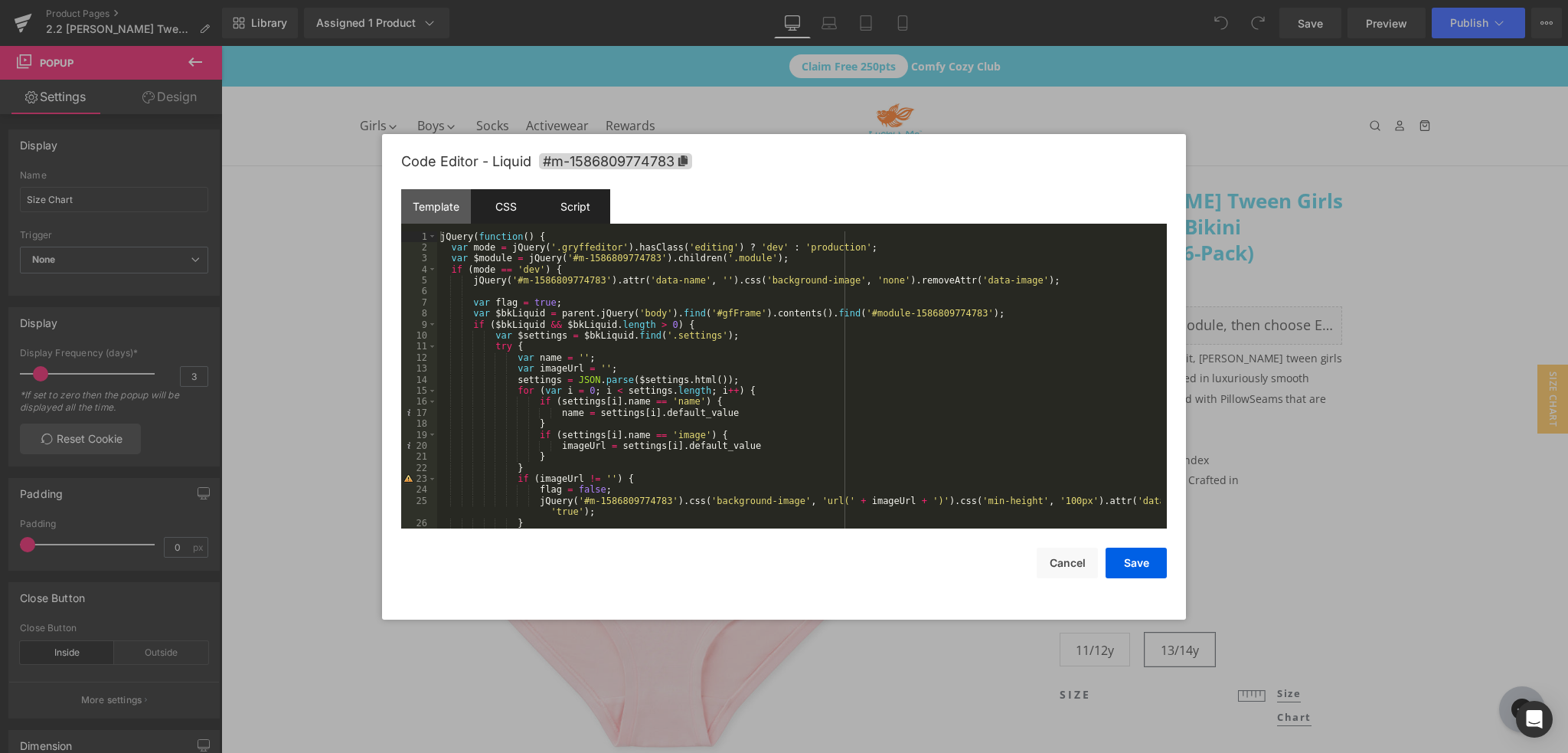
click at [523, 206] on div "CSS" at bounding box center [506, 206] width 69 height 34
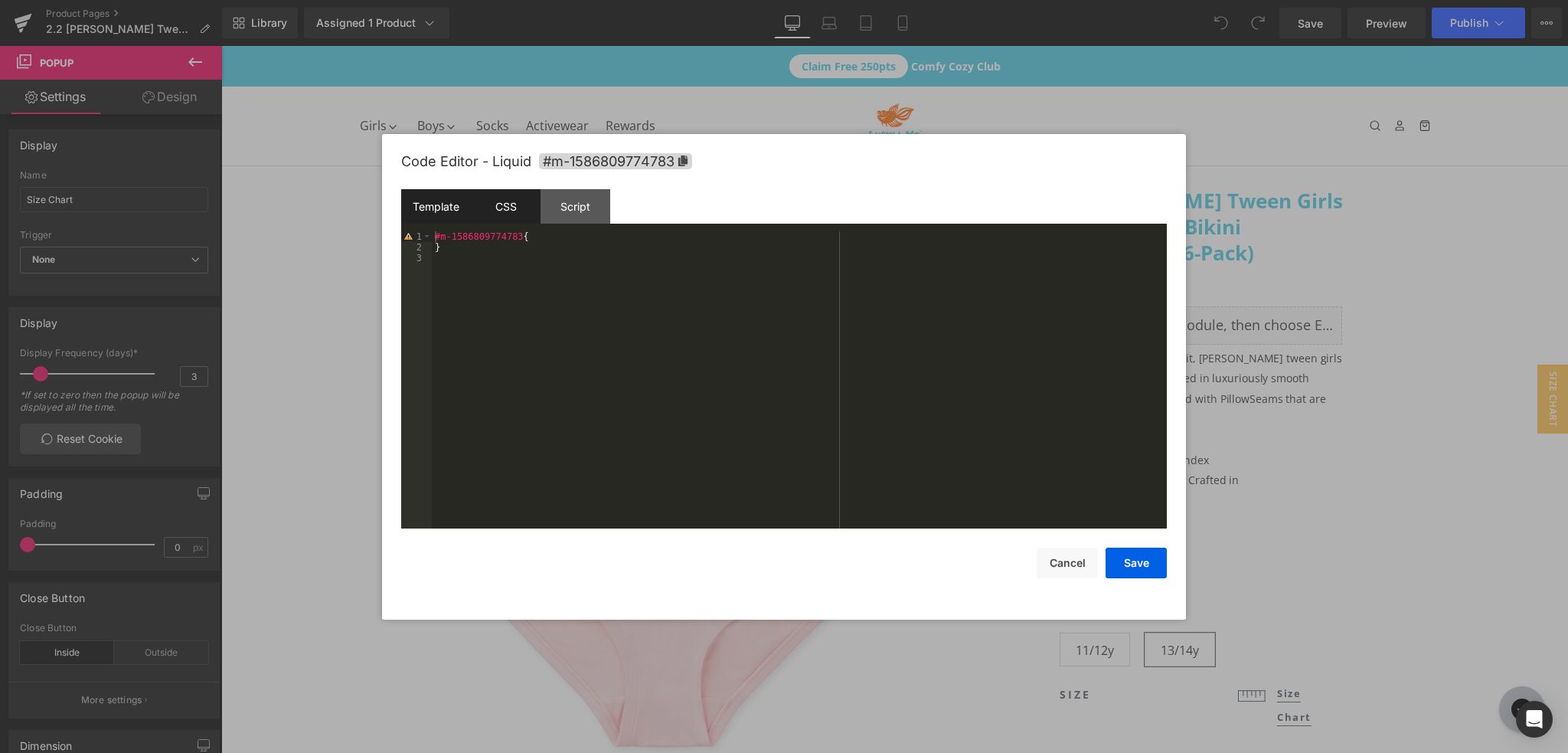
click at [432, 210] on div "Template" at bounding box center [435, 206] width 69 height 34
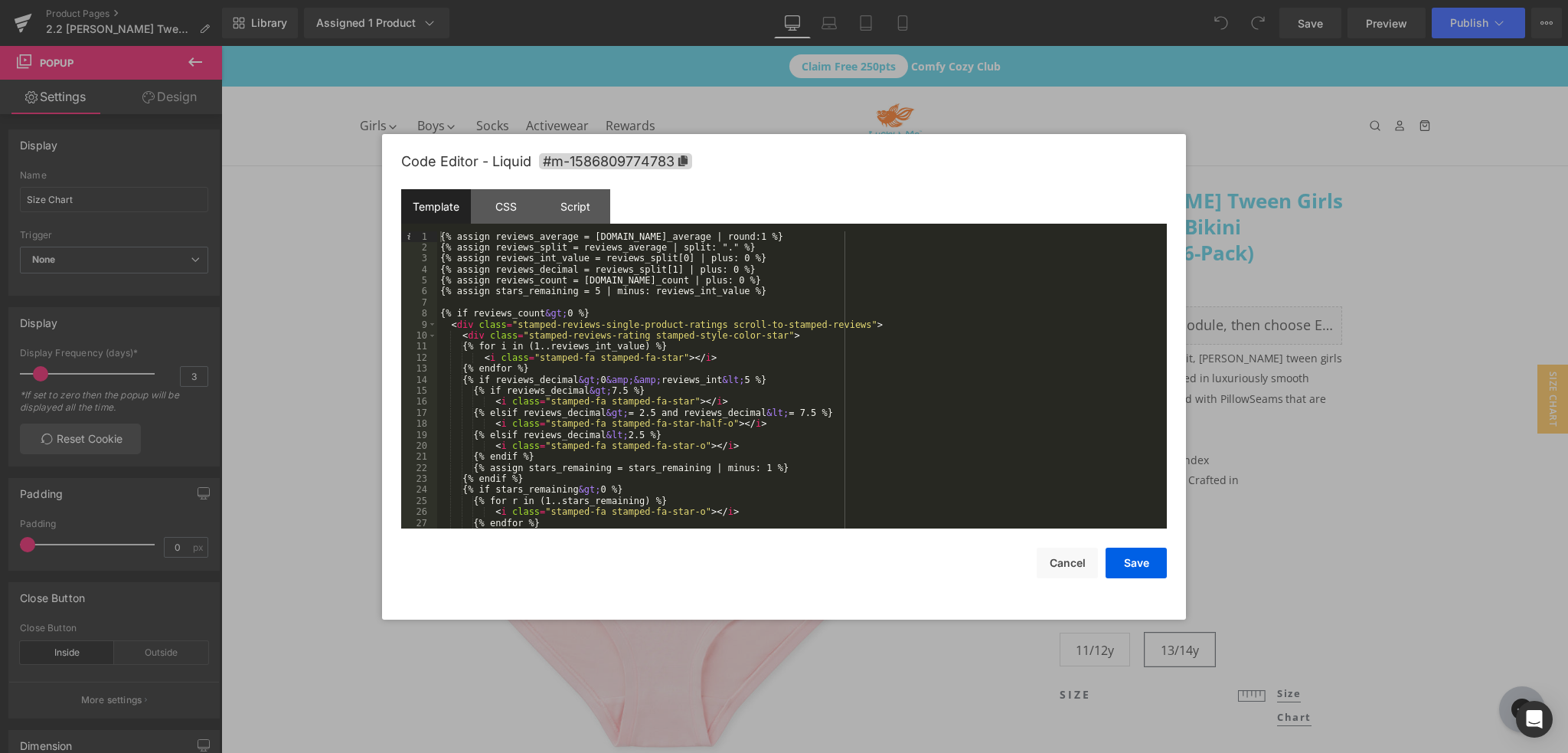
click at [547, 349] on div "{% assign reviews_average = [DOMAIN_NAME]_average | round:1 %} {% assign review…" at bounding box center [799, 391] width 724 height 320
click at [510, 216] on div "CSS" at bounding box center [506, 206] width 69 height 34
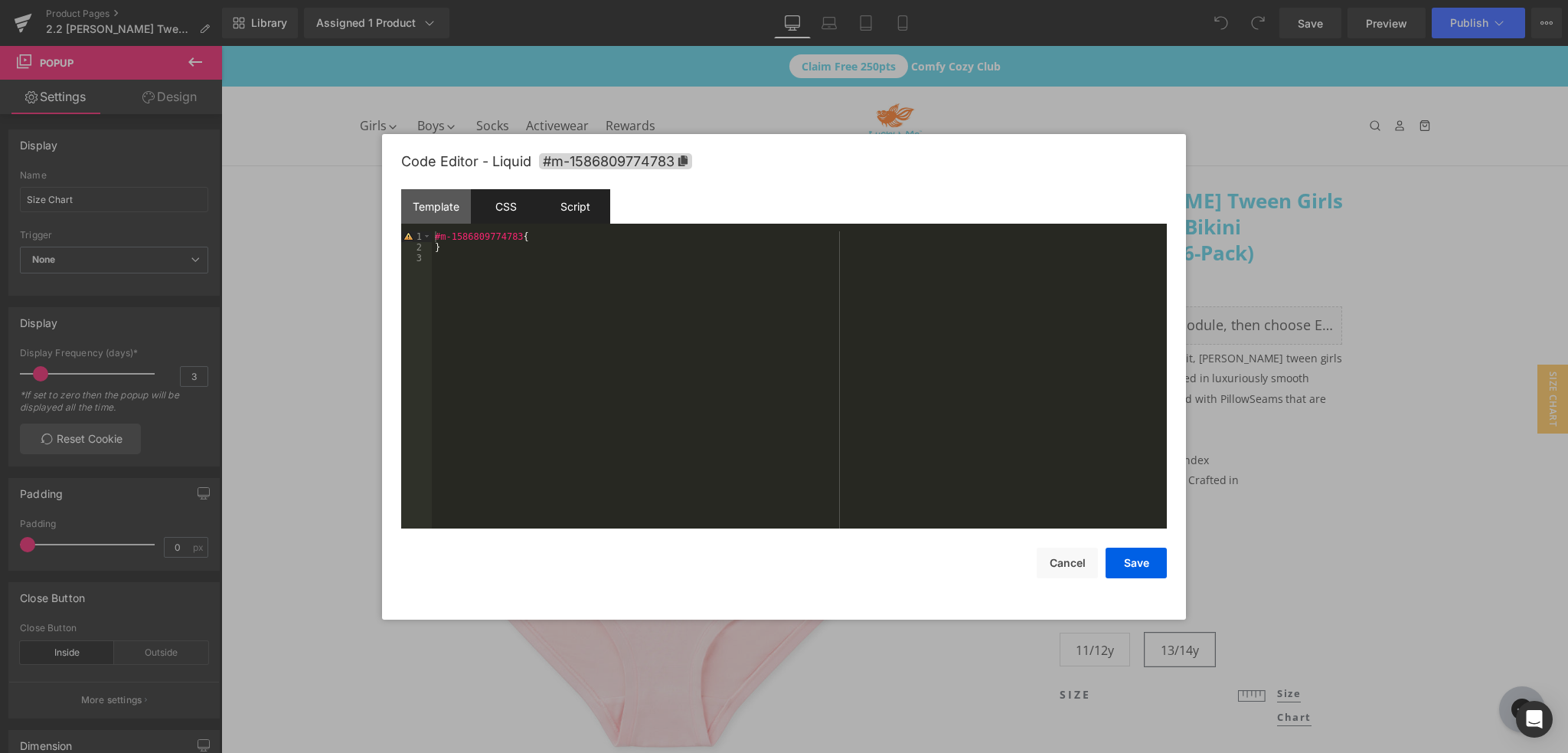
click at [574, 207] on div "Script" at bounding box center [575, 206] width 69 height 34
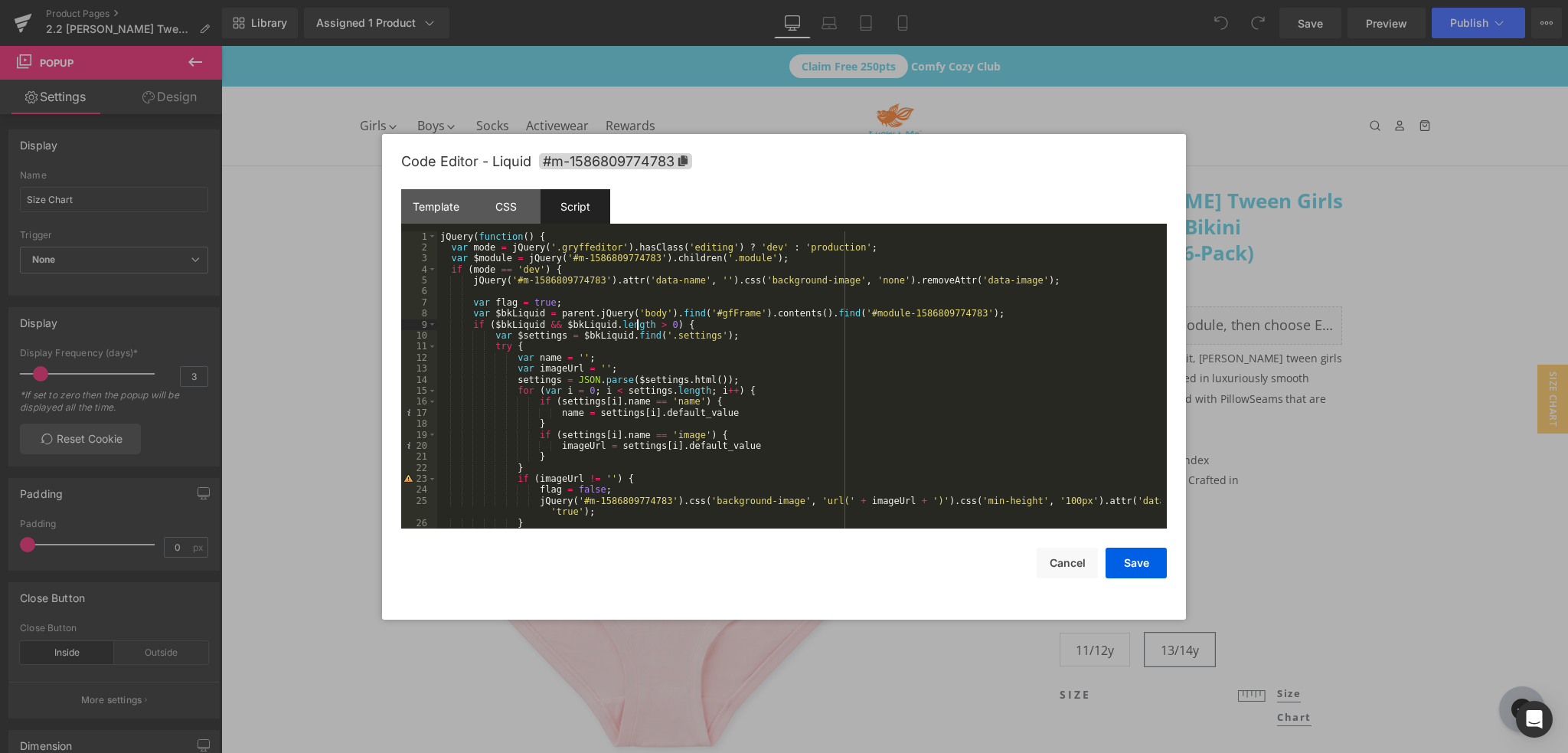
click at [637, 321] on div "jQuery ( function ( ) { var mode = jQuery ( '.gryffeditor' ) . hasClass ( 'edit…" at bounding box center [799, 391] width 724 height 320
click at [1141, 563] on button "Save" at bounding box center [1137, 563] width 61 height 30
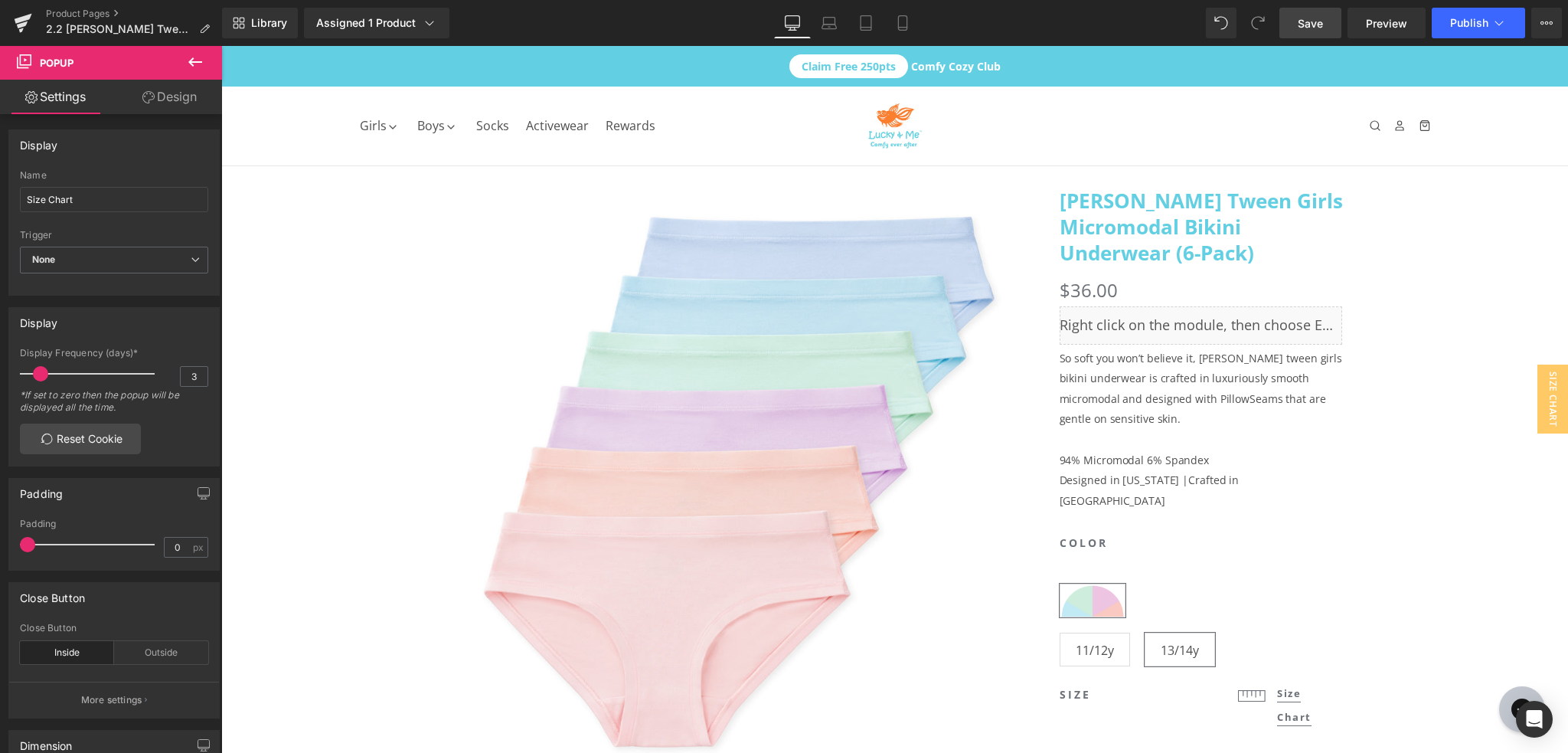
click at [1311, 18] on span "Save" at bounding box center [1310, 23] width 26 height 16
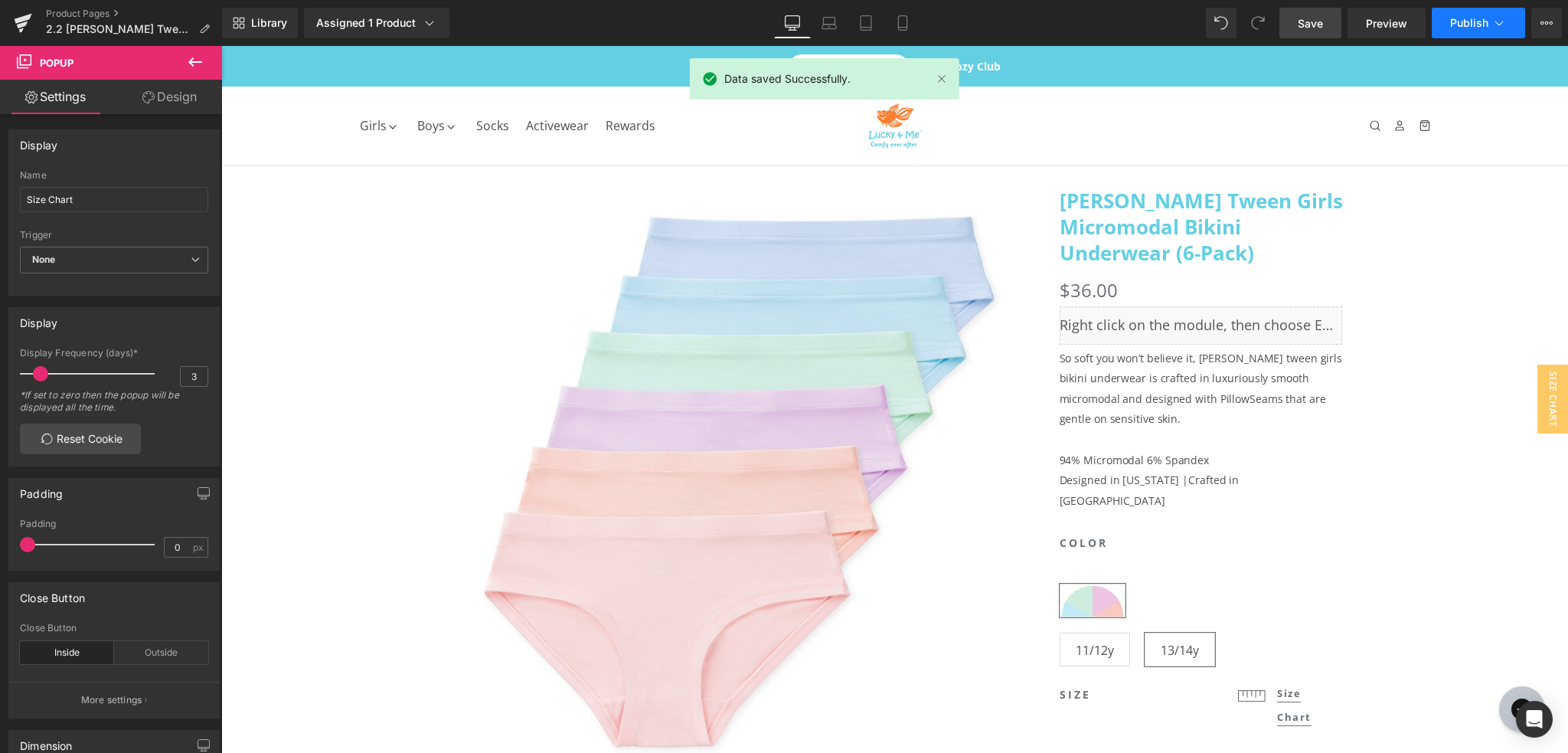
click at [1481, 19] on span "Publish" at bounding box center [1469, 23] width 38 height 12
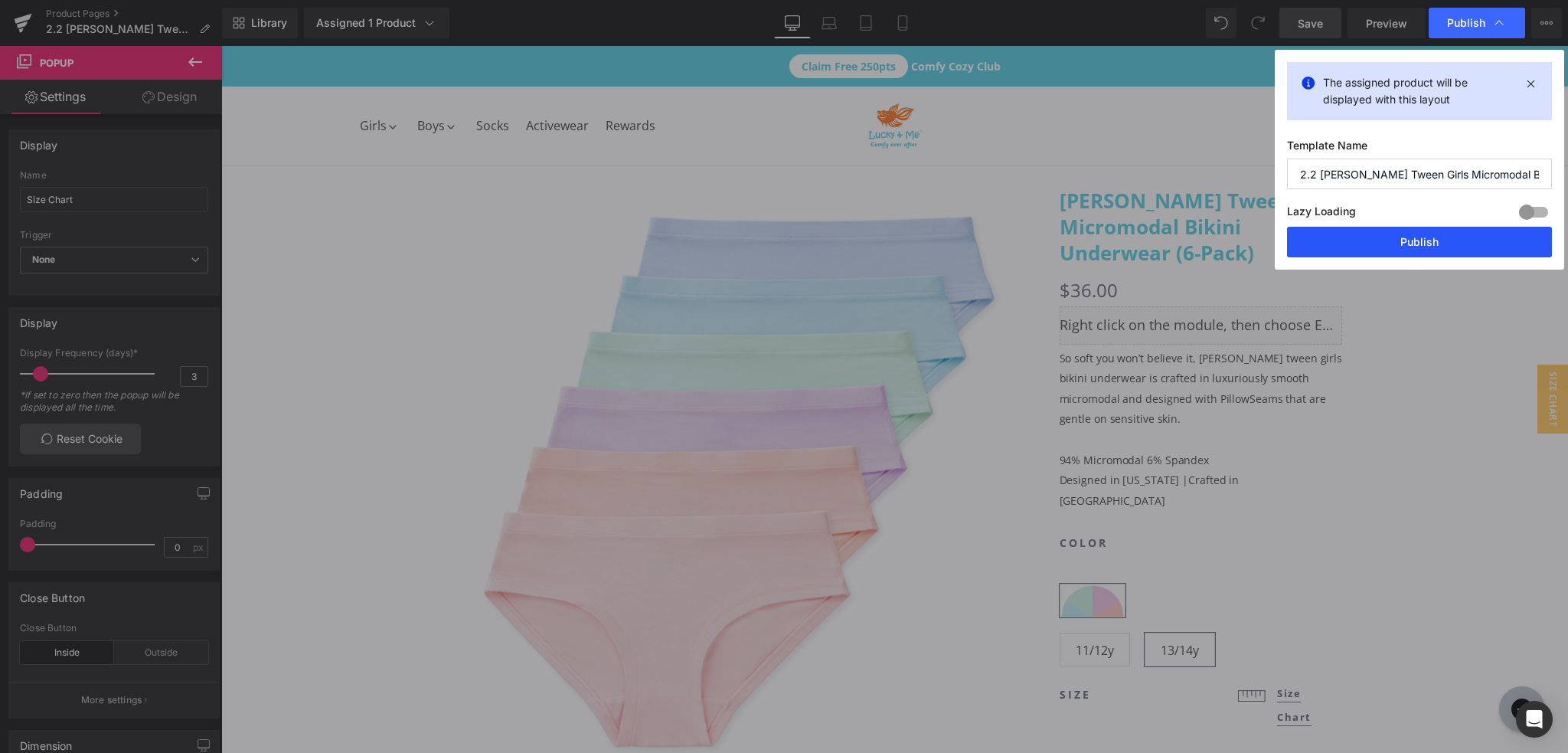
click at [1397, 247] on button "Publish" at bounding box center [1420, 242] width 265 height 30
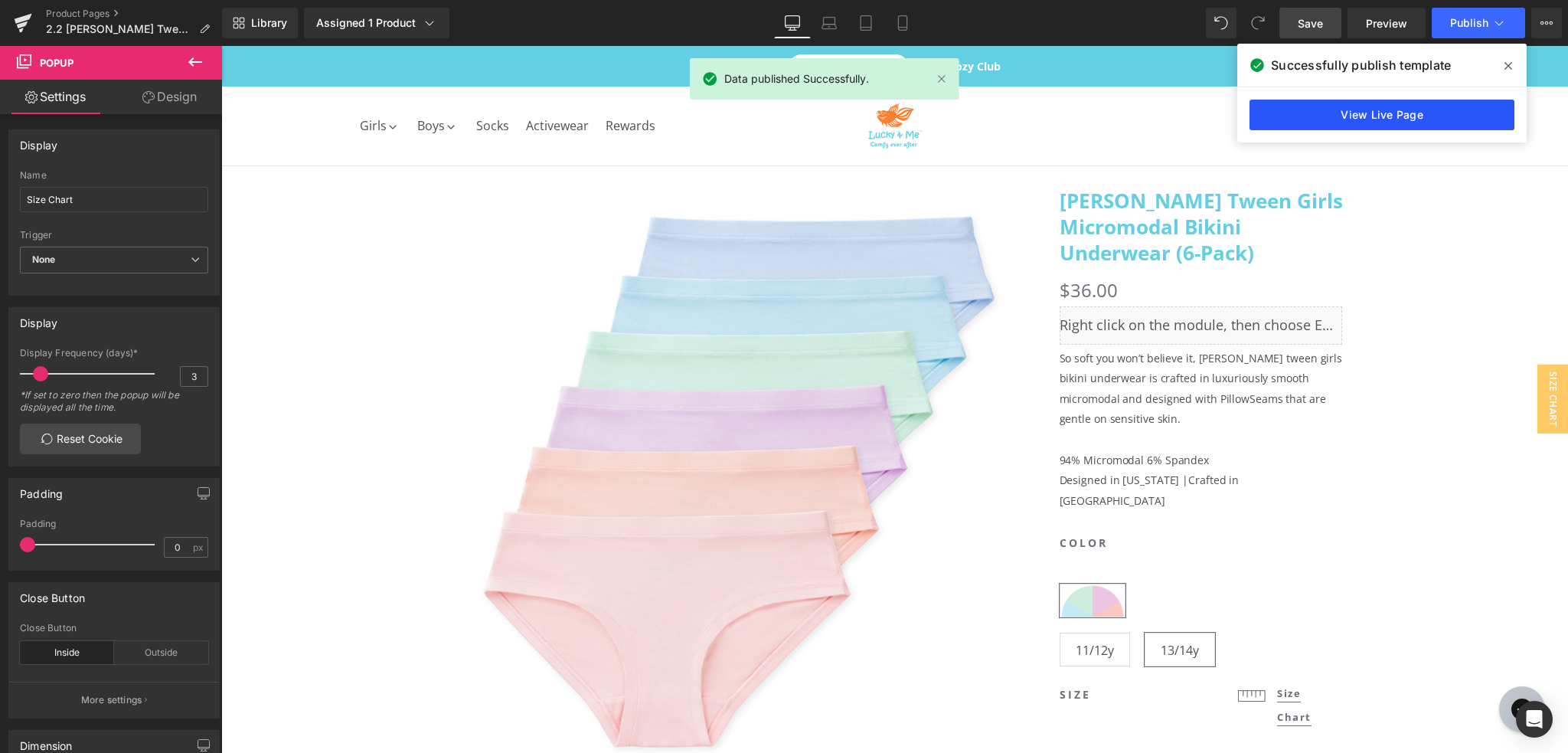
click at [1350, 115] on link "View Live Page" at bounding box center [1382, 115] width 265 height 30
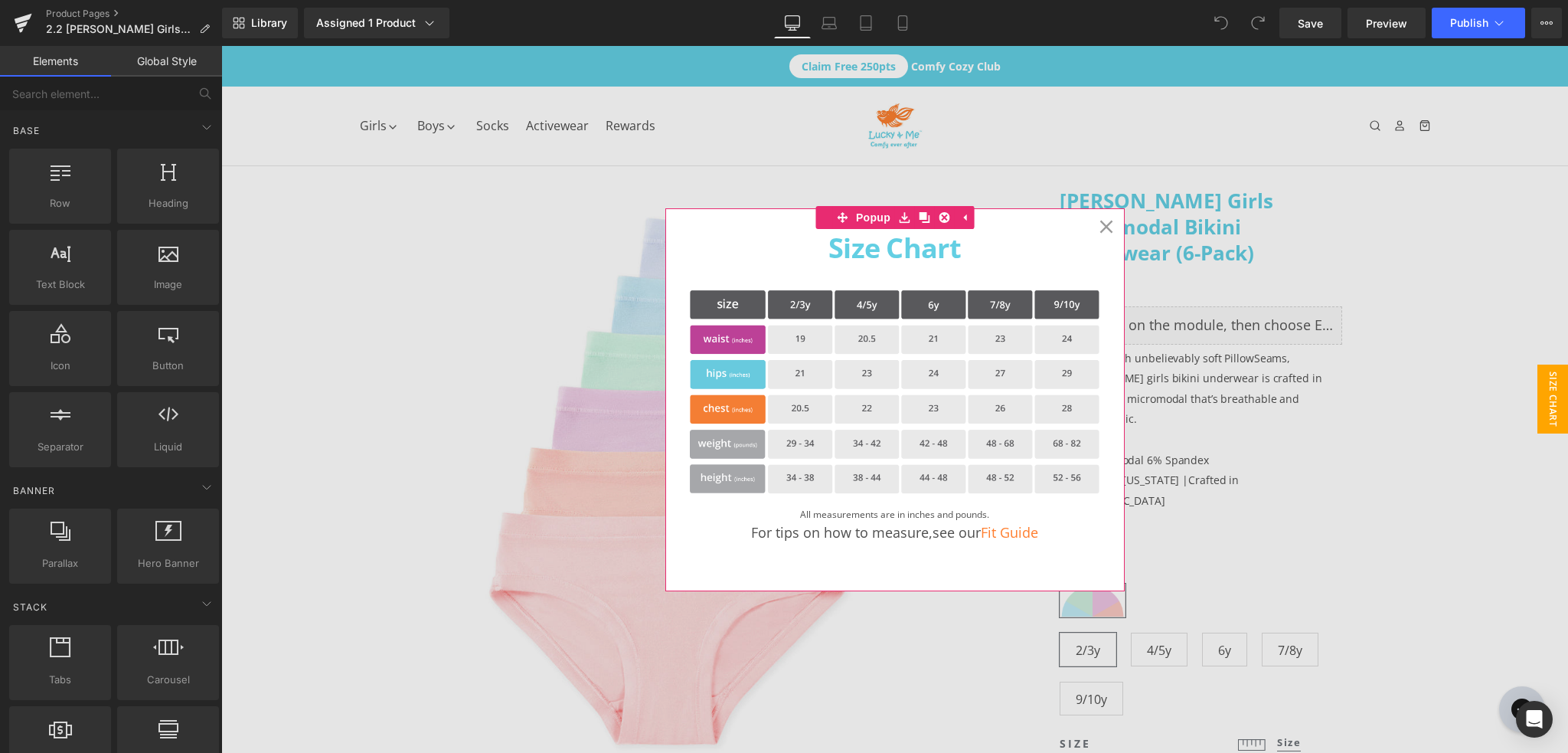
click at [1105, 220] on icon at bounding box center [1106, 226] width 14 height 14
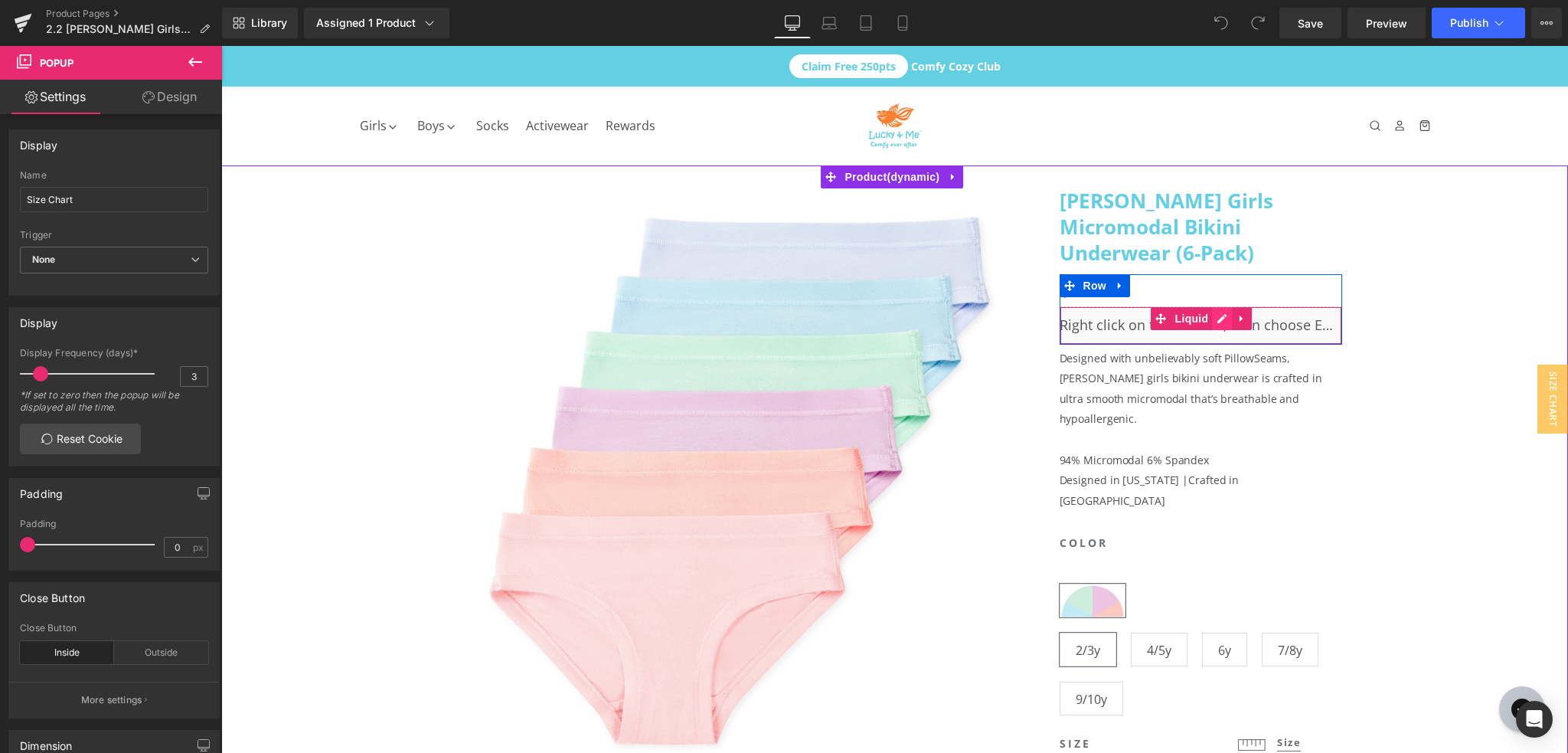
click at [1218, 306] on div "Liquid" at bounding box center [1201, 325] width 283 height 38
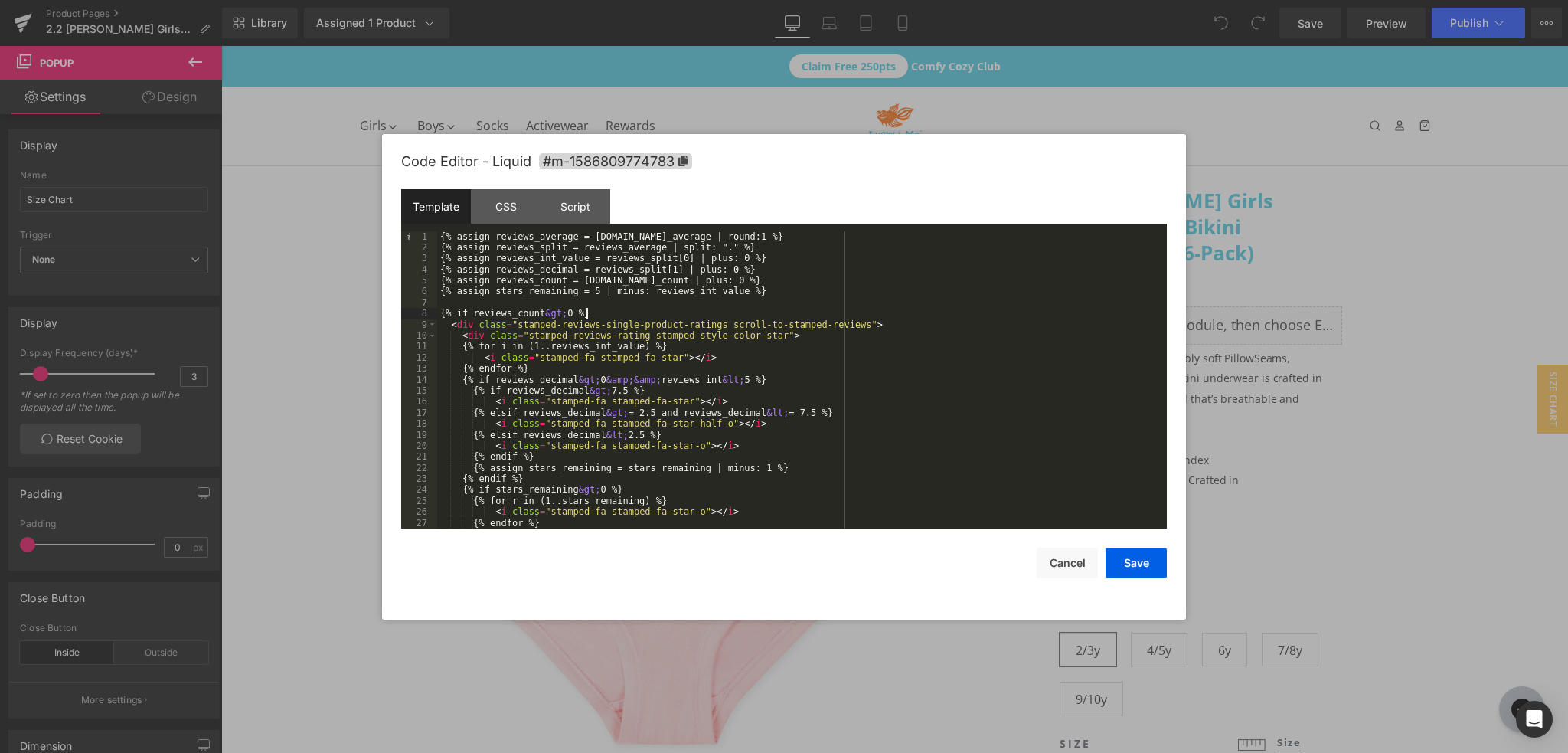
click at [624, 314] on div "{% assign reviews_average = [DOMAIN_NAME]_average | round:1 %} {% assign review…" at bounding box center [799, 391] width 724 height 320
click at [506, 208] on div "CSS" at bounding box center [506, 206] width 69 height 34
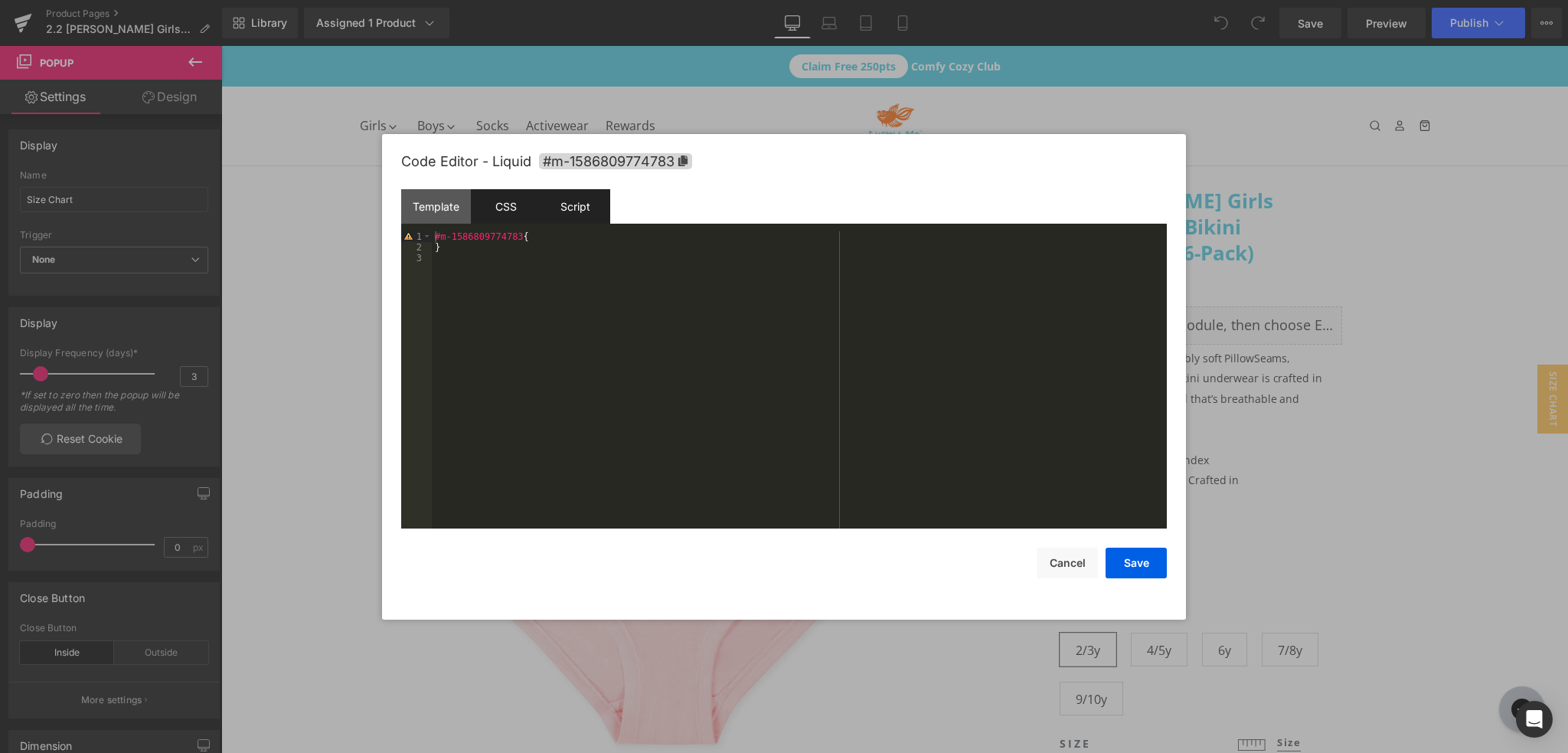
click at [588, 204] on div "Script" at bounding box center [575, 206] width 69 height 34
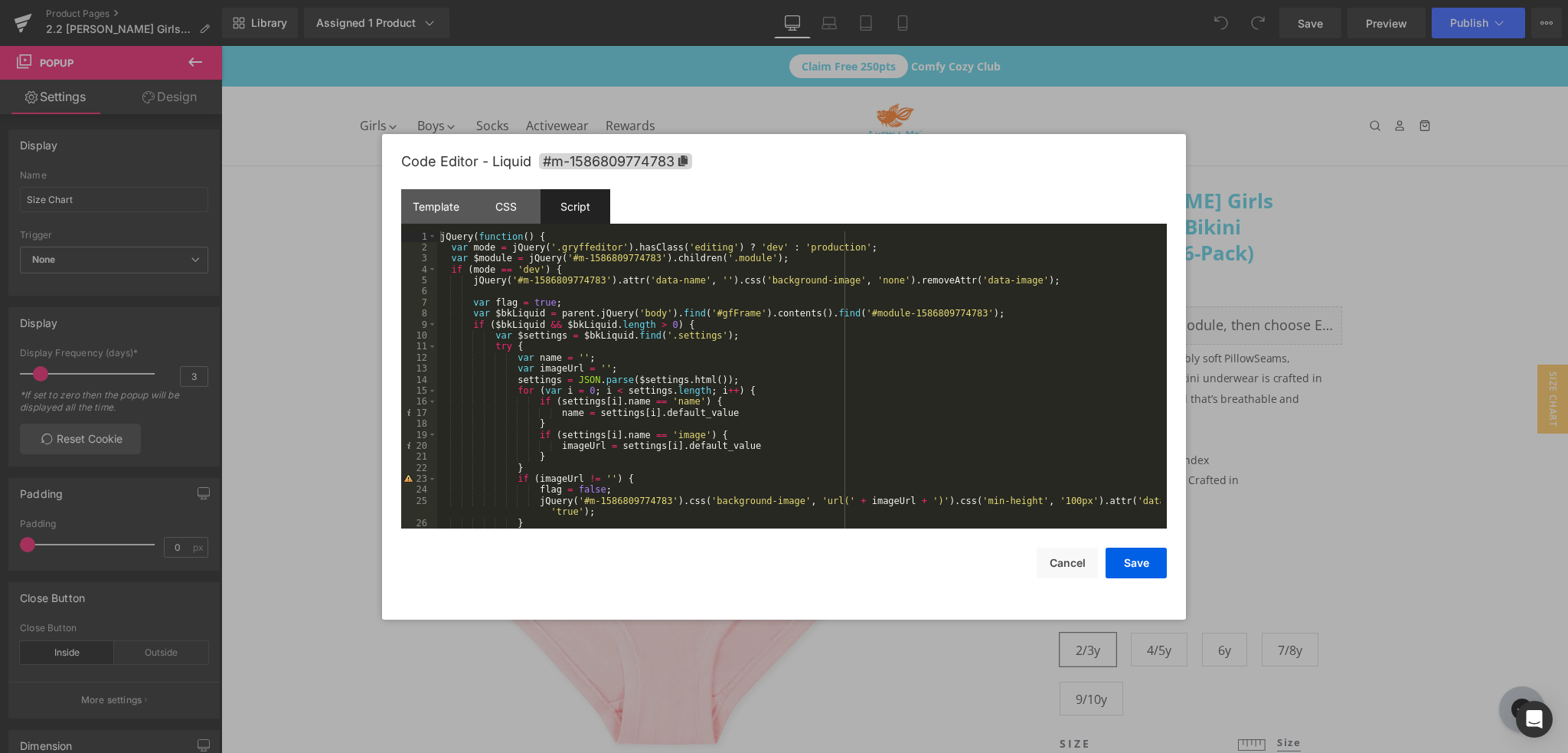
drag, startPoint x: 629, startPoint y: 293, endPoint x: 622, endPoint y: 300, distance: 9.9
click at [625, 298] on div "jQuery ( function ( ) { var mode = jQuery ( '.gryffeditor' ) . hasClass ( 'edit…" at bounding box center [799, 391] width 724 height 320
click at [1130, 569] on button "Save" at bounding box center [1137, 563] width 61 height 30
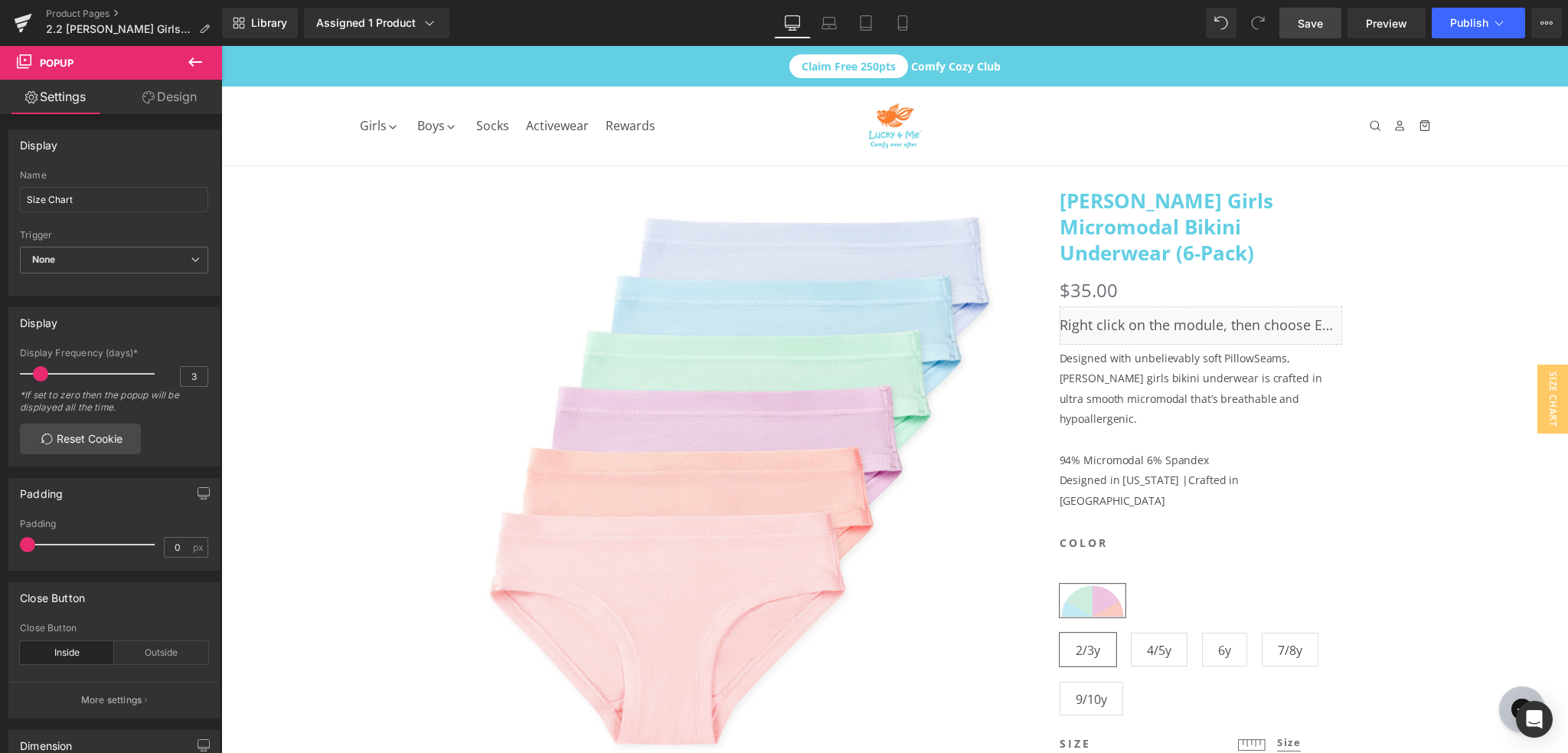
click at [1320, 26] on span "Save" at bounding box center [1310, 23] width 26 height 16
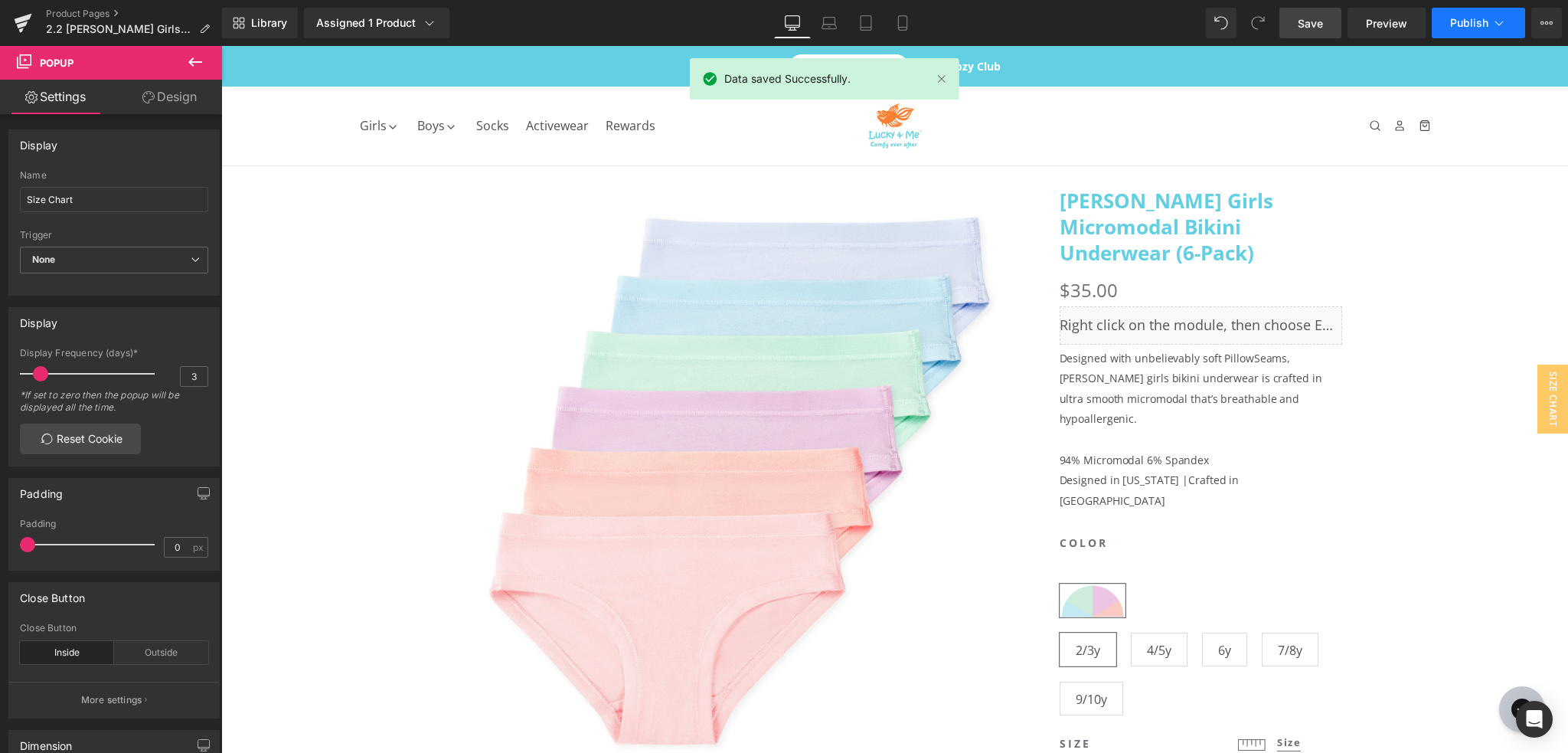
click at [1469, 26] on span "Publish" at bounding box center [1469, 23] width 38 height 12
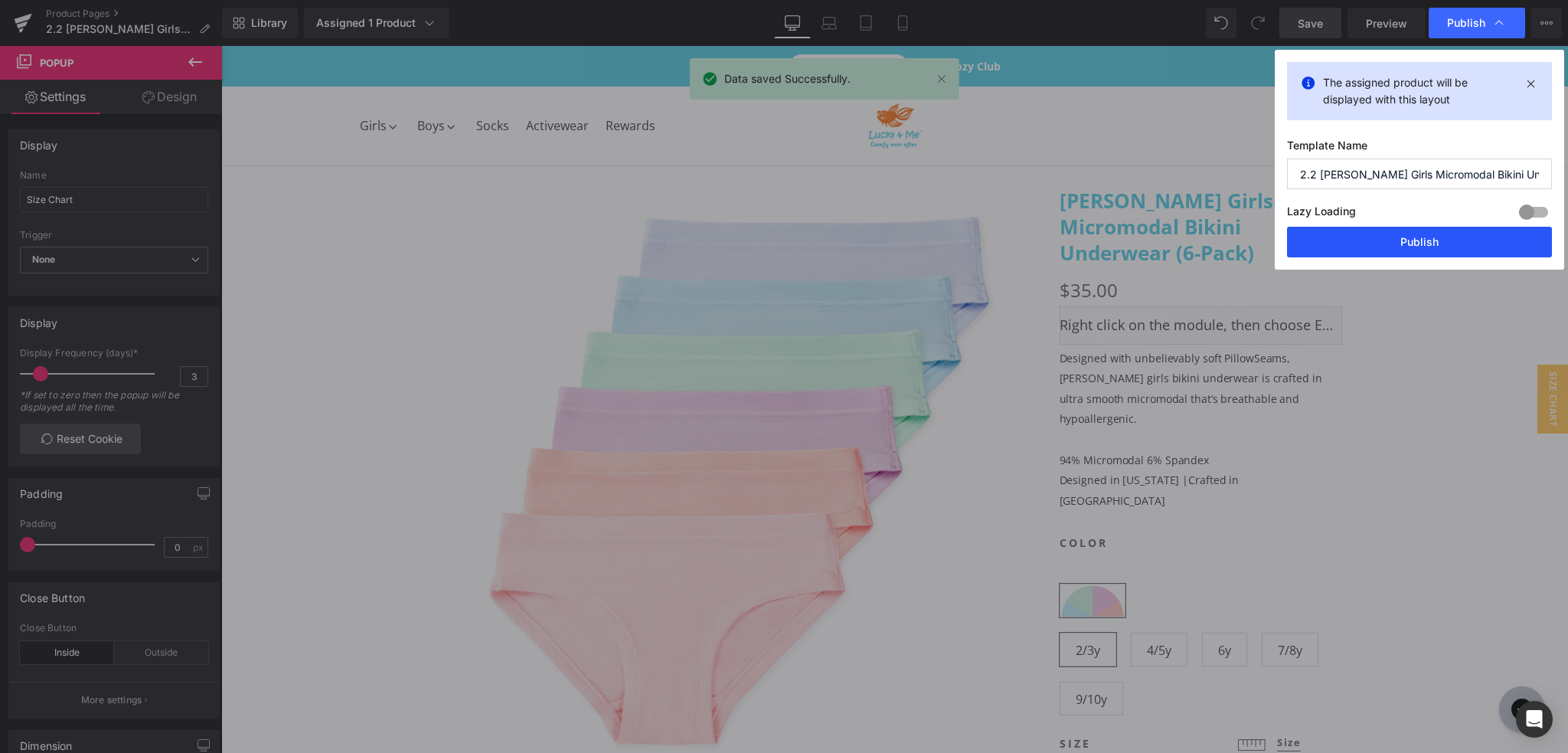
drag, startPoint x: 1397, startPoint y: 243, endPoint x: 1176, endPoint y: 194, distance: 226.4
click at [1397, 243] on button "Publish" at bounding box center [1420, 242] width 265 height 30
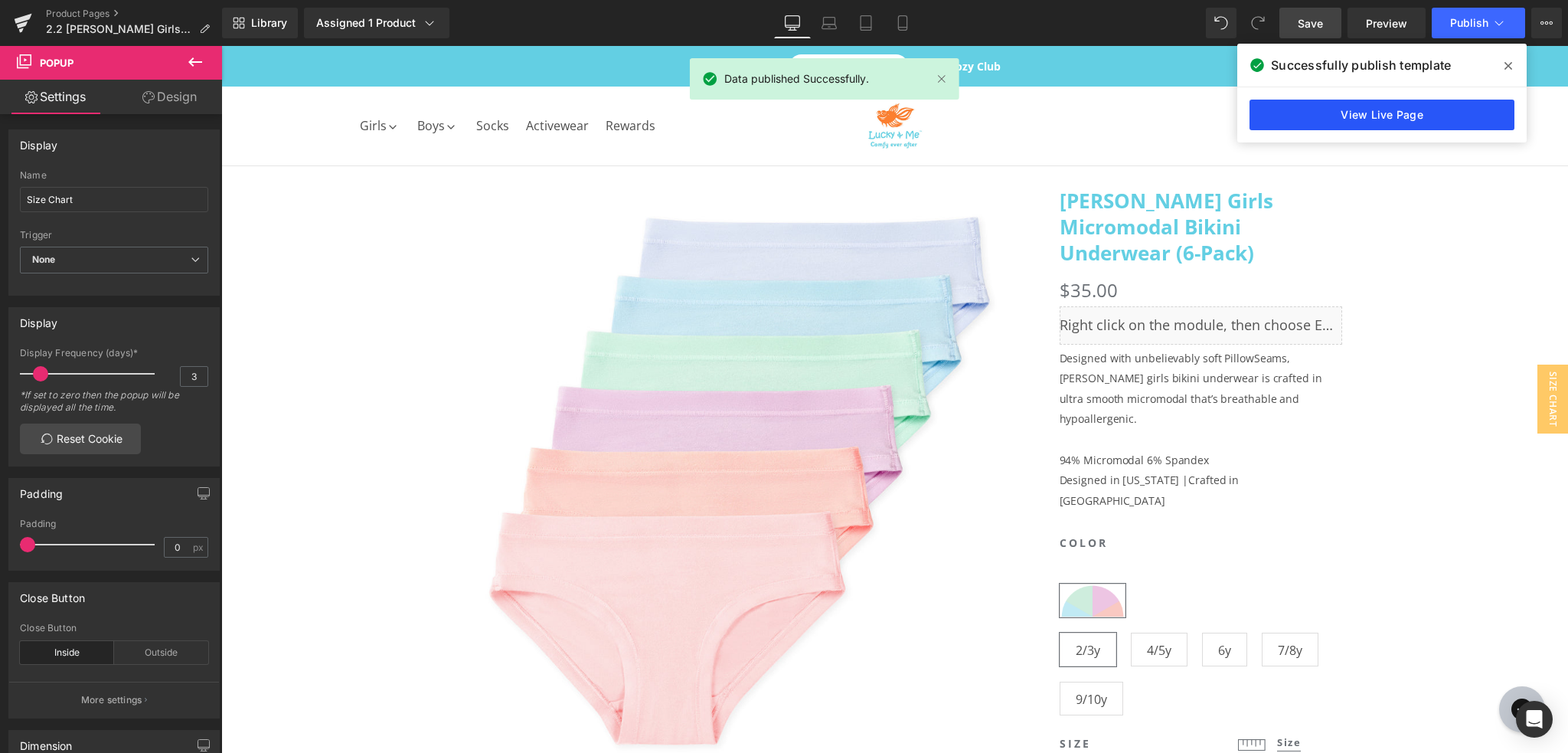
click at [1344, 106] on link "View Live Page" at bounding box center [1382, 115] width 265 height 30
